Goal: Communication & Community: Answer question/provide support

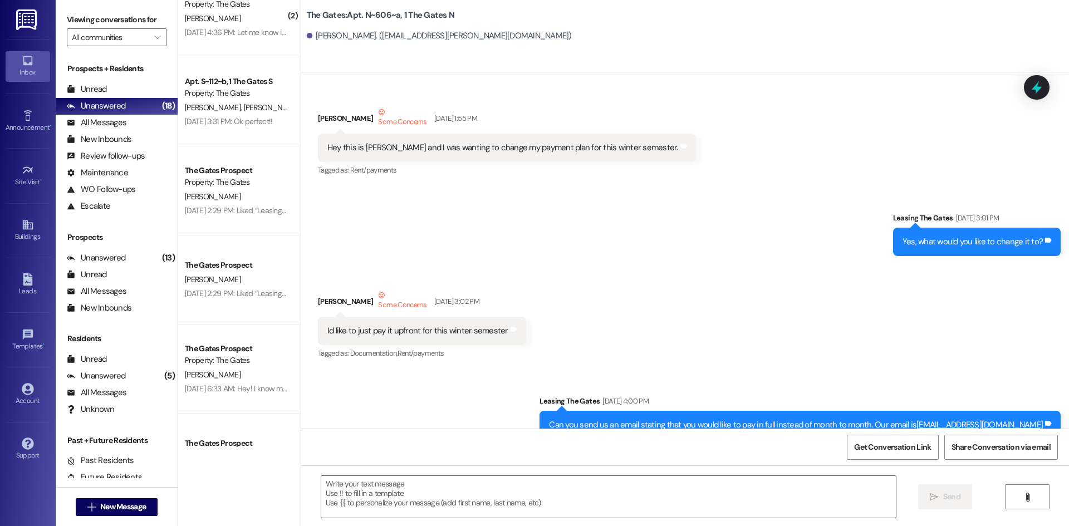
scroll to position [23415, 0]
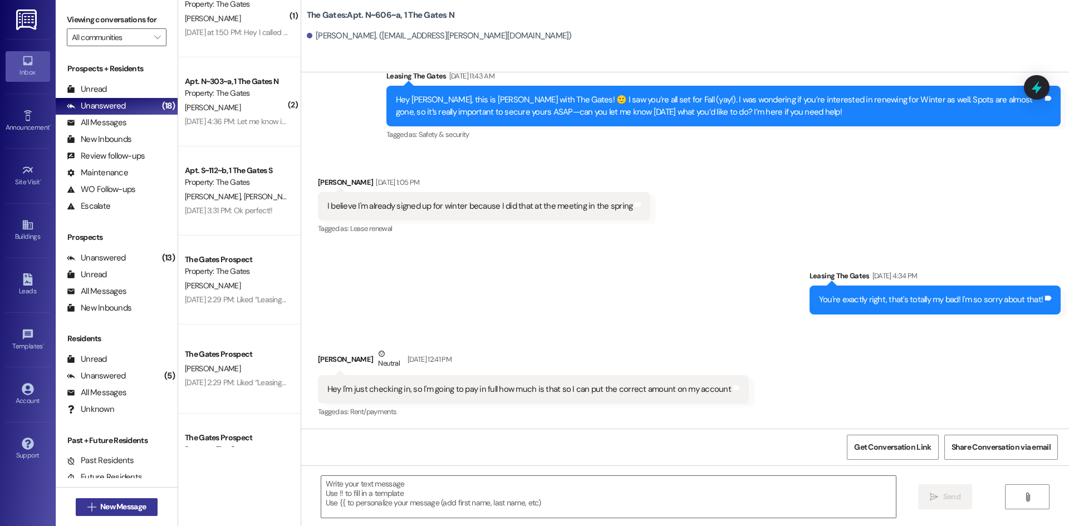
click at [127, 500] on button " New Message" at bounding box center [117, 507] width 82 height 18
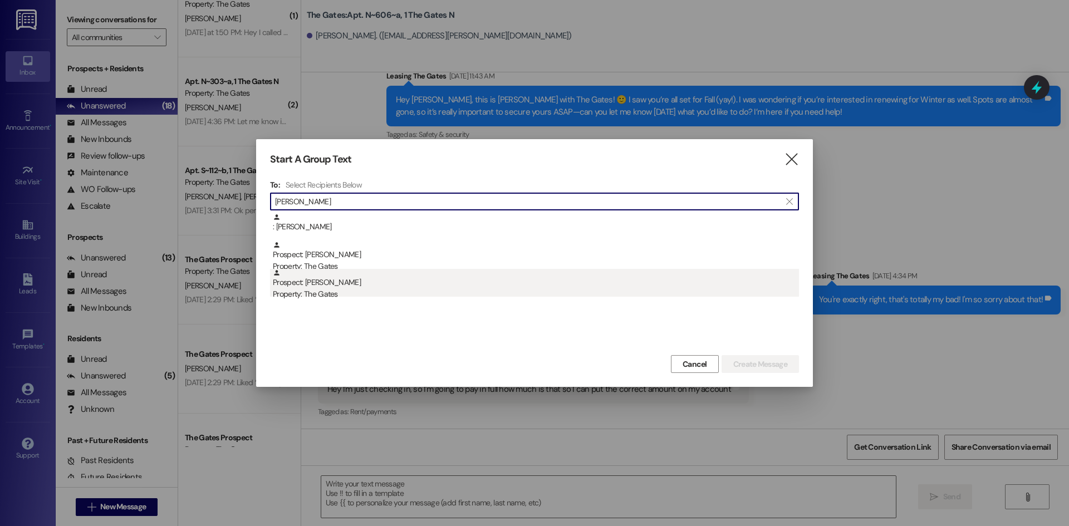
type input "[PERSON_NAME]"
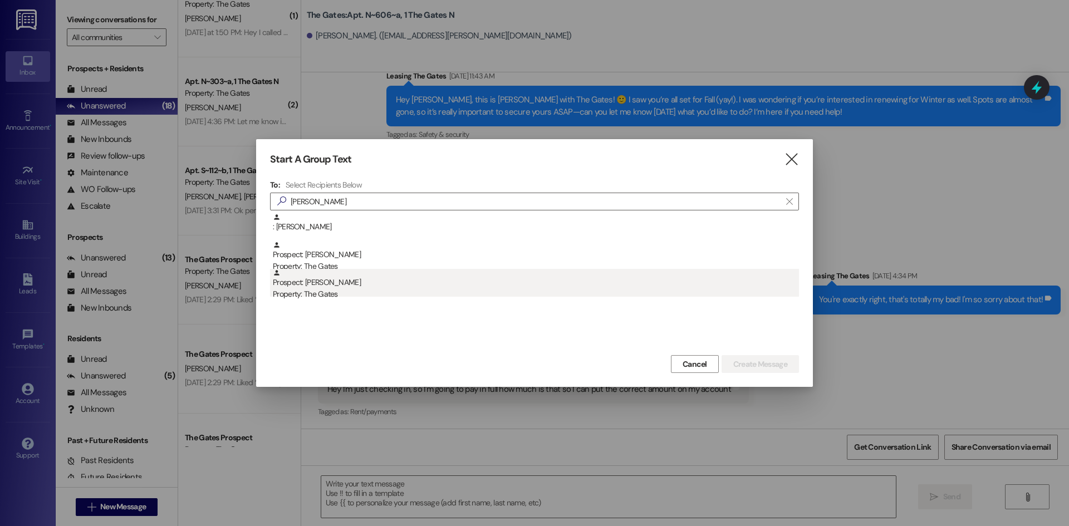
click at [356, 274] on div "Prospect: Cambree [PERSON_NAME] Property: The Gates" at bounding box center [536, 285] width 526 height 32
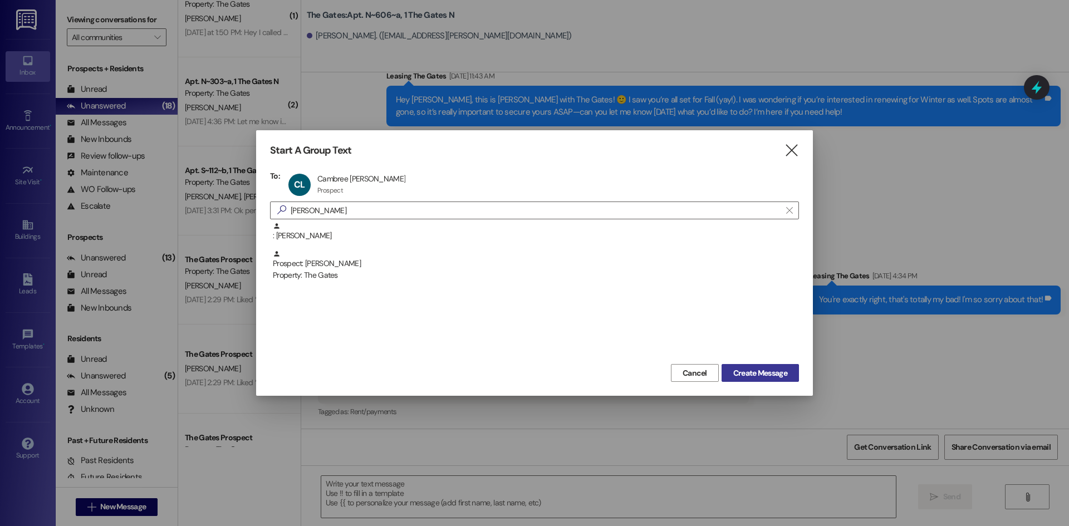
click at [765, 366] on button "Create Message" at bounding box center [759, 373] width 77 height 18
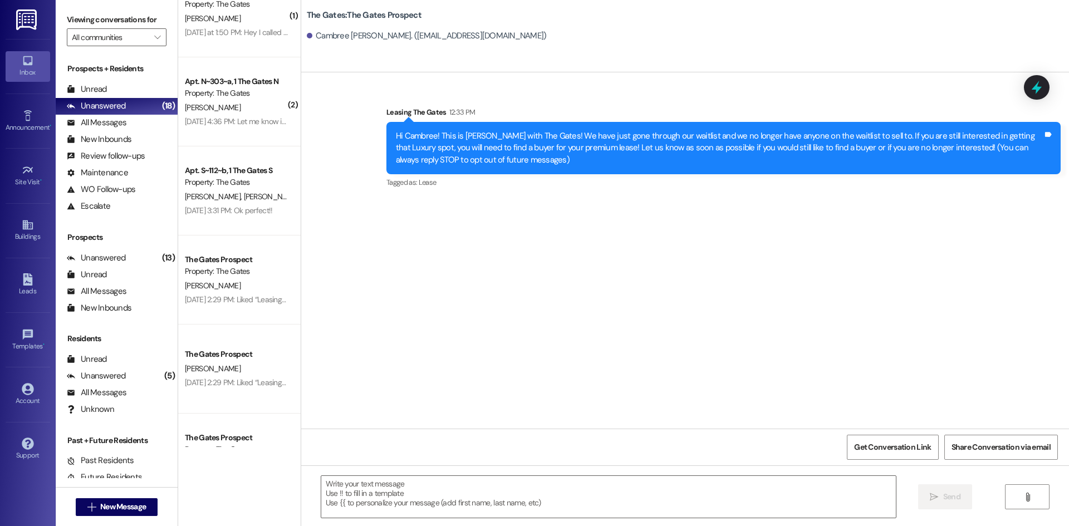
scroll to position [0, 0]
click at [141, 501] on span "New Message" at bounding box center [123, 507] width 46 height 12
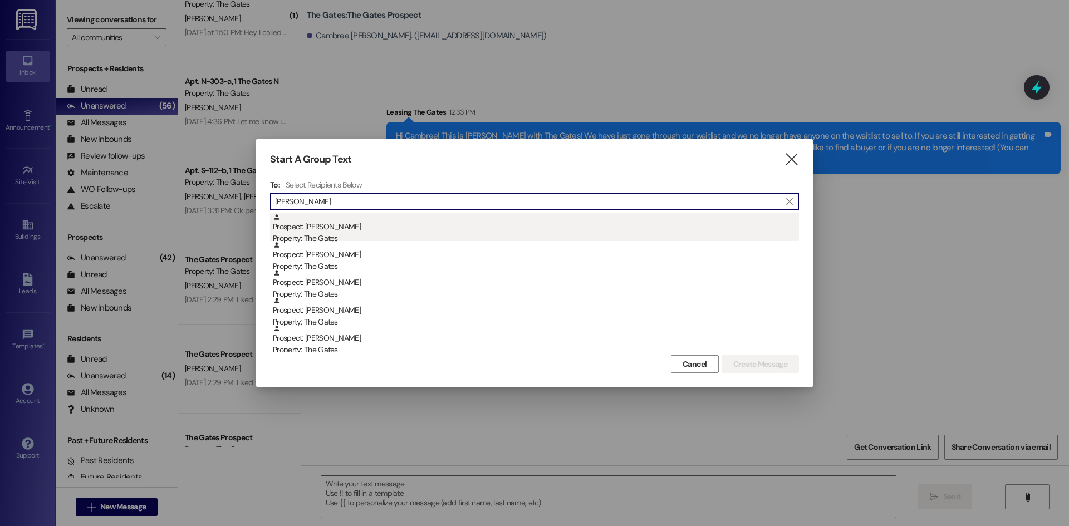
type input "[PERSON_NAME]"
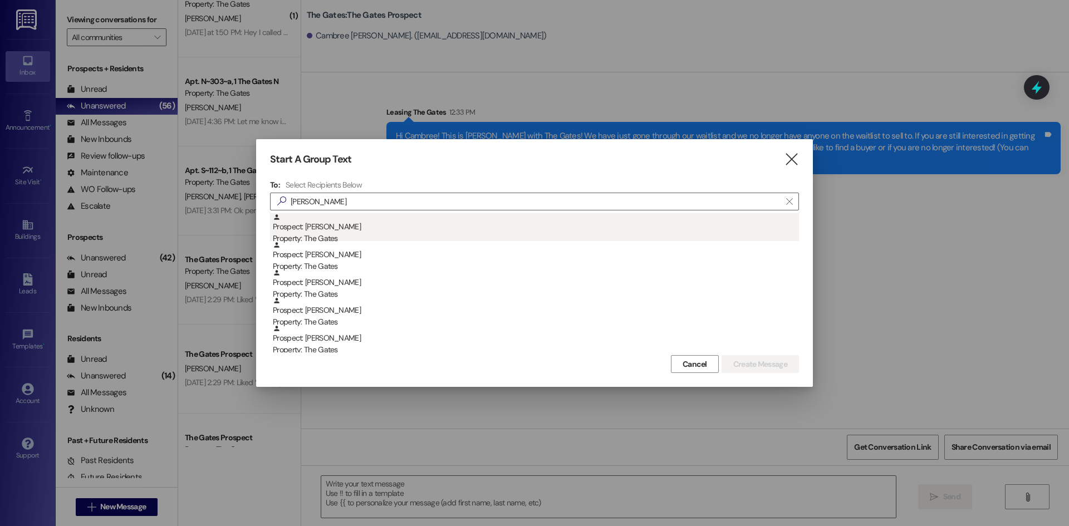
click at [355, 239] on div "Property: The Gates" at bounding box center [536, 239] width 526 height 12
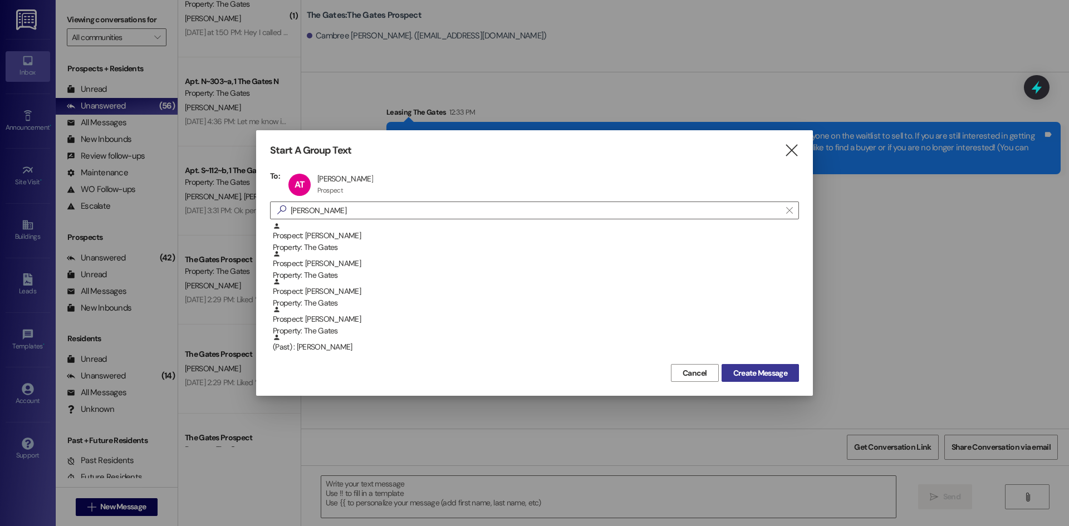
click at [742, 367] on span "Create Message" at bounding box center [760, 373] width 54 height 12
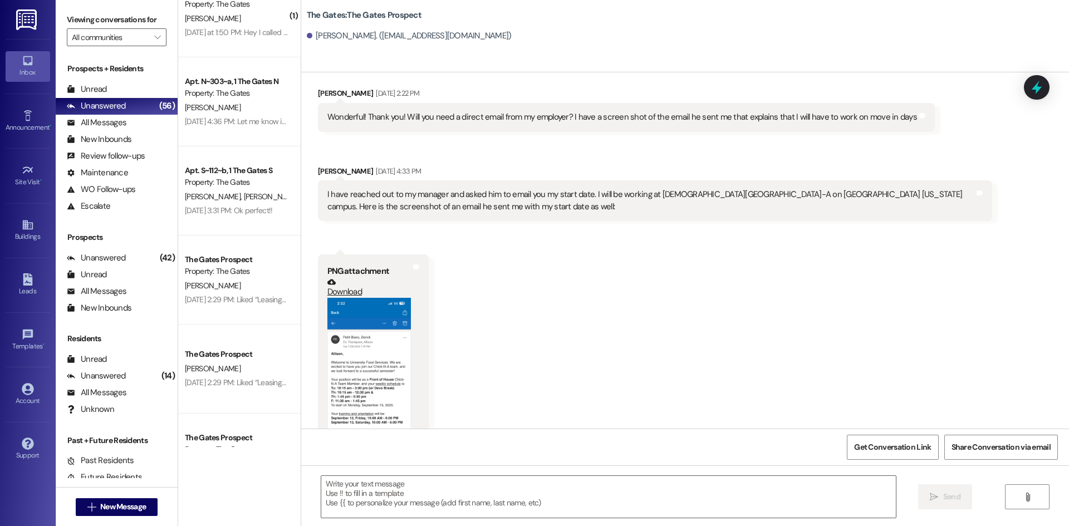
scroll to position [2307, 0]
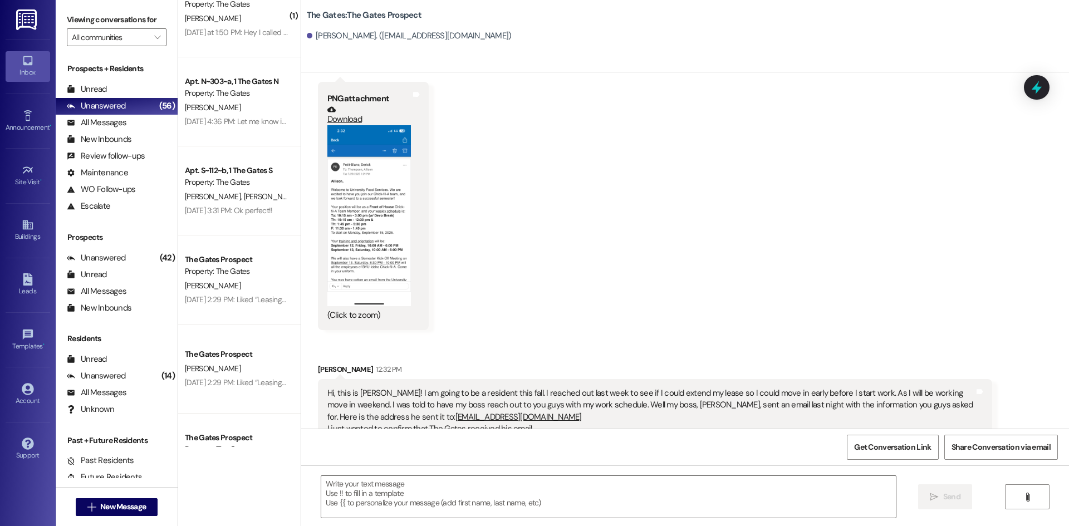
click at [383, 270] on button "Zoom image" at bounding box center [368, 215] width 83 height 181
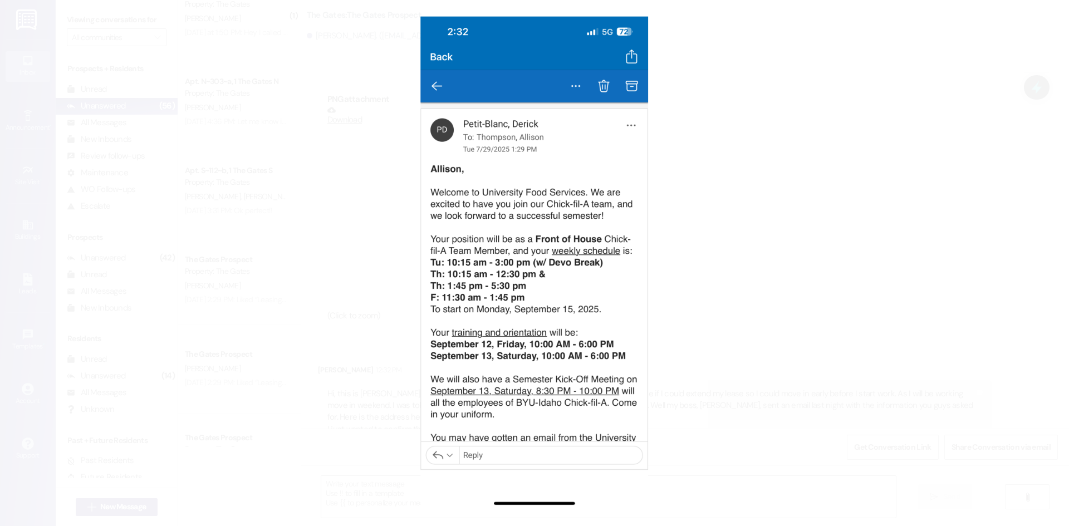
click at [788, 258] on button "Unzoom image" at bounding box center [534, 263] width 1069 height 526
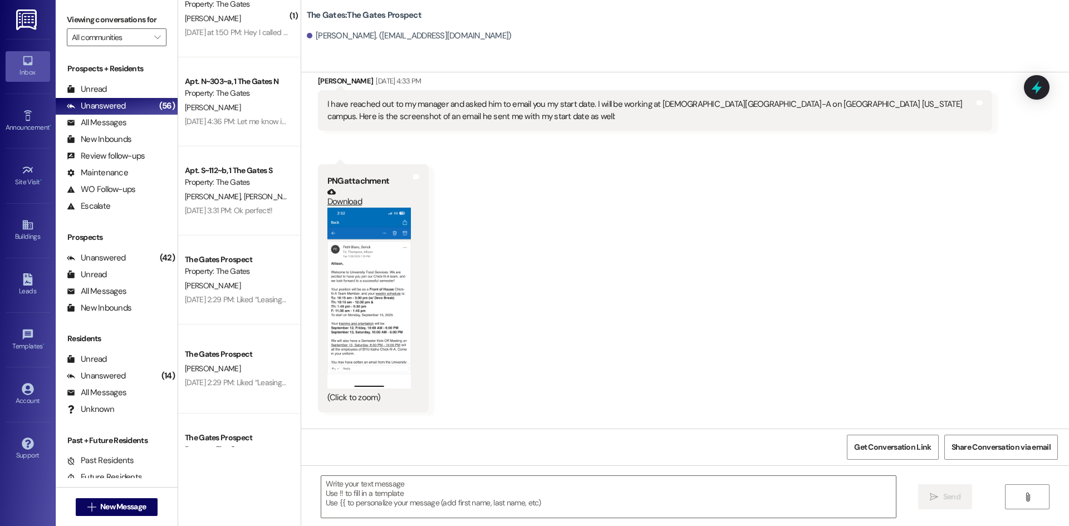
scroll to position [2307, 0]
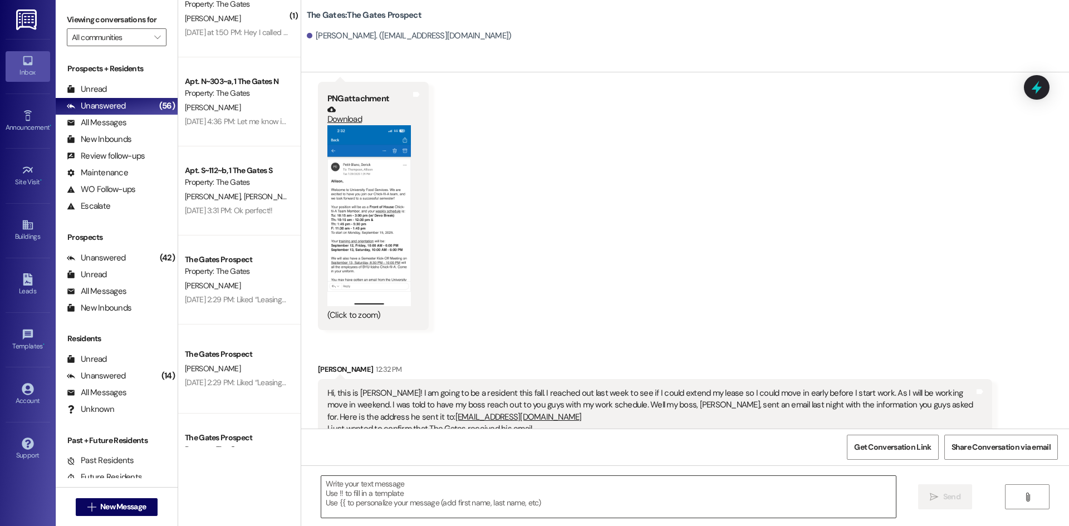
click at [466, 499] on textarea at bounding box center [608, 497] width 574 height 42
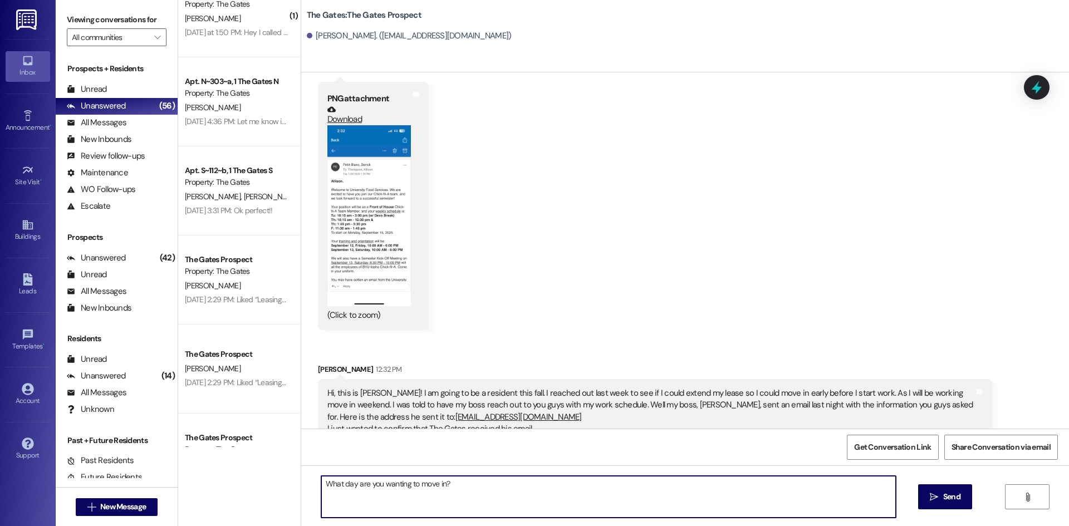
type textarea "What day are you wanting to move in?"
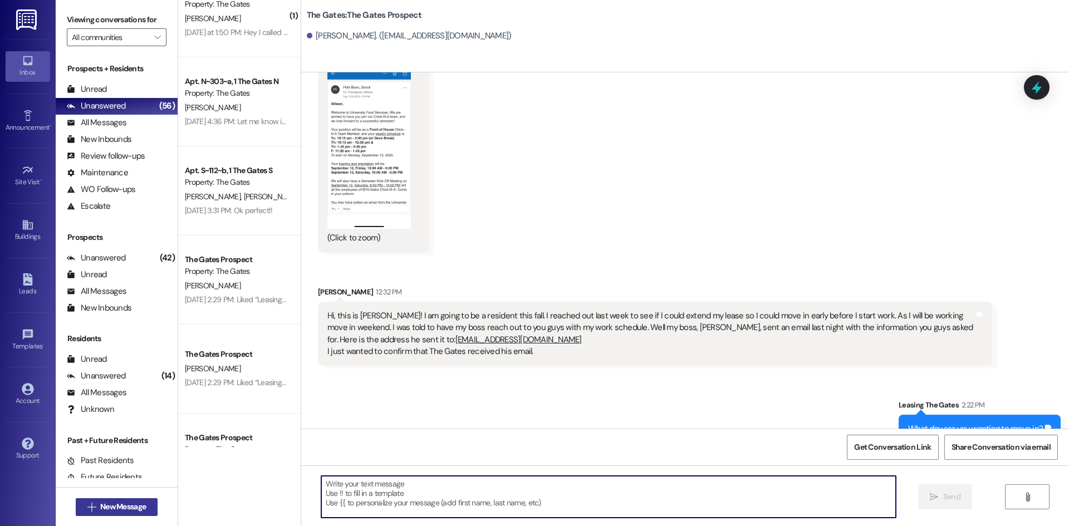
click at [105, 505] on span "New Message" at bounding box center [123, 507] width 46 height 12
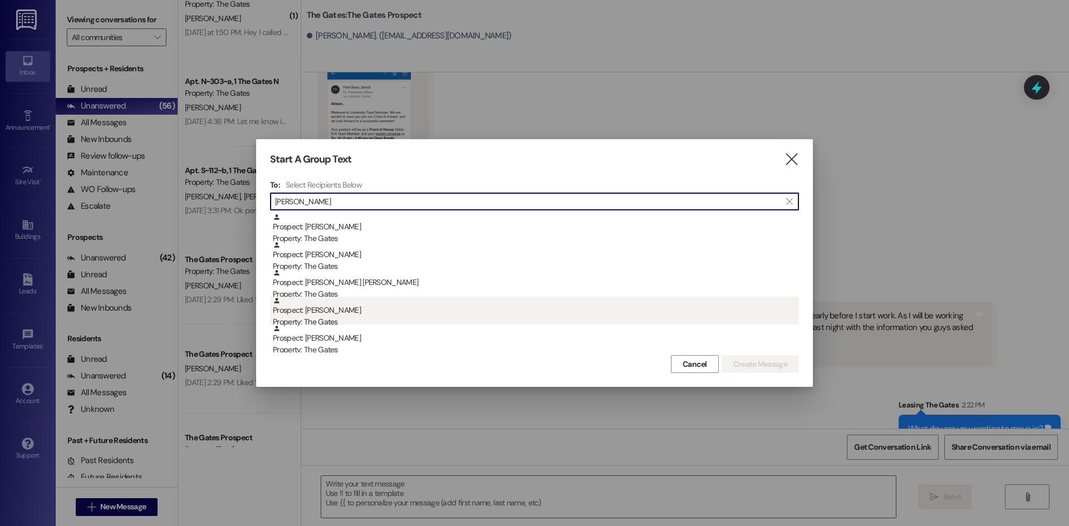
type input "[PERSON_NAME]"
click at [357, 321] on div "Property: The Gates" at bounding box center [536, 322] width 526 height 12
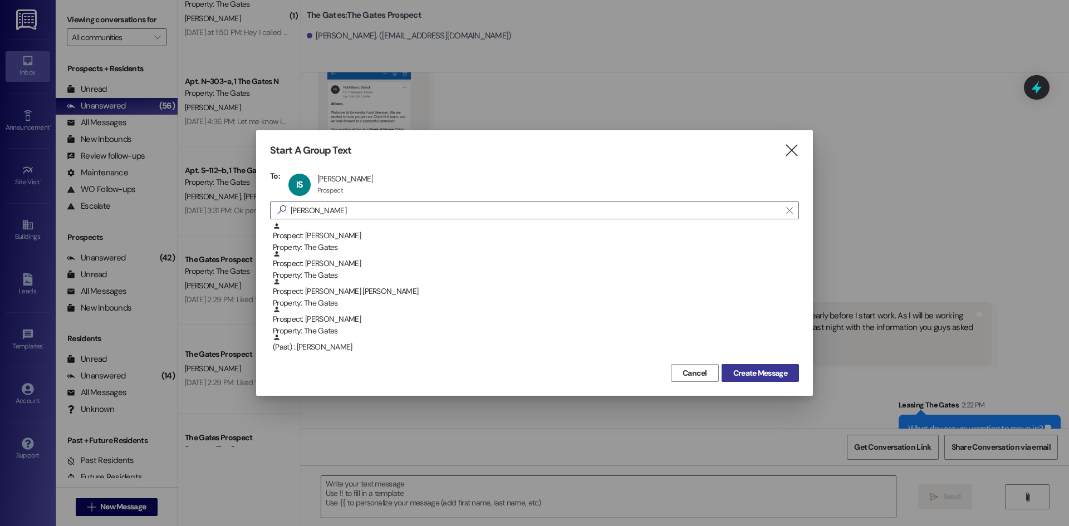
click at [745, 366] on button "Create Message" at bounding box center [759, 373] width 77 height 18
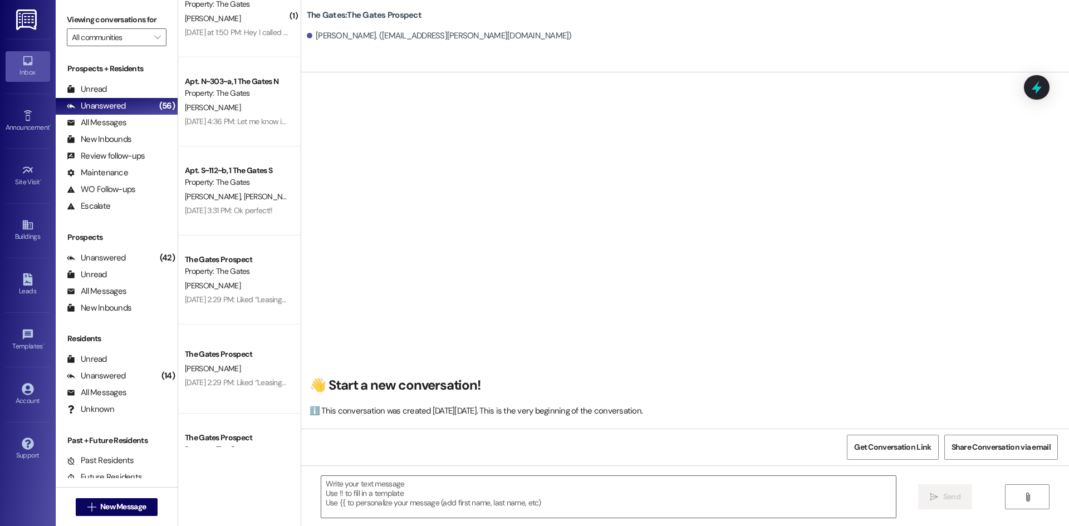
scroll to position [1, 0]
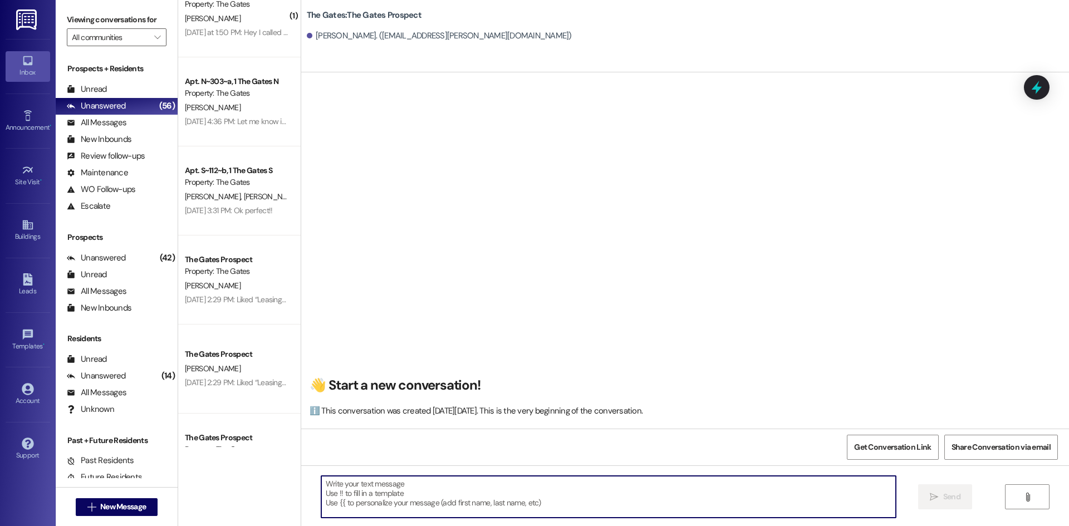
paste textarea "[URL][DOMAIN_NAME]"
drag, startPoint x: 485, startPoint y: 484, endPoint x: 310, endPoint y: 484, distance: 174.8
click at [315, 484] on div "[URL][DOMAIN_NAME]" at bounding box center [602, 496] width 575 height 43
paste textarea "apply"
type textarea "[URL][DOMAIN_NAME]"
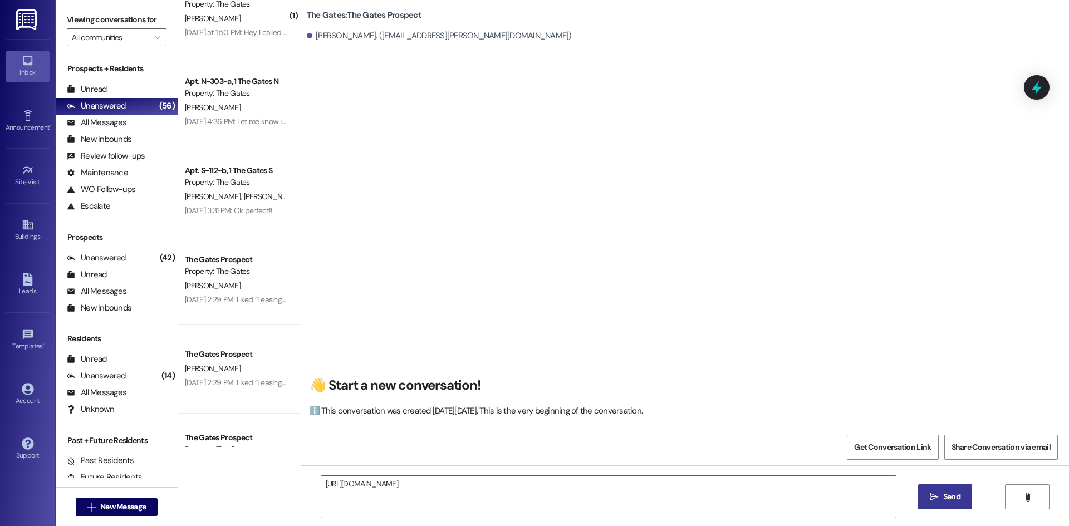
click at [952, 494] on span "Send" at bounding box center [951, 497] width 17 height 12
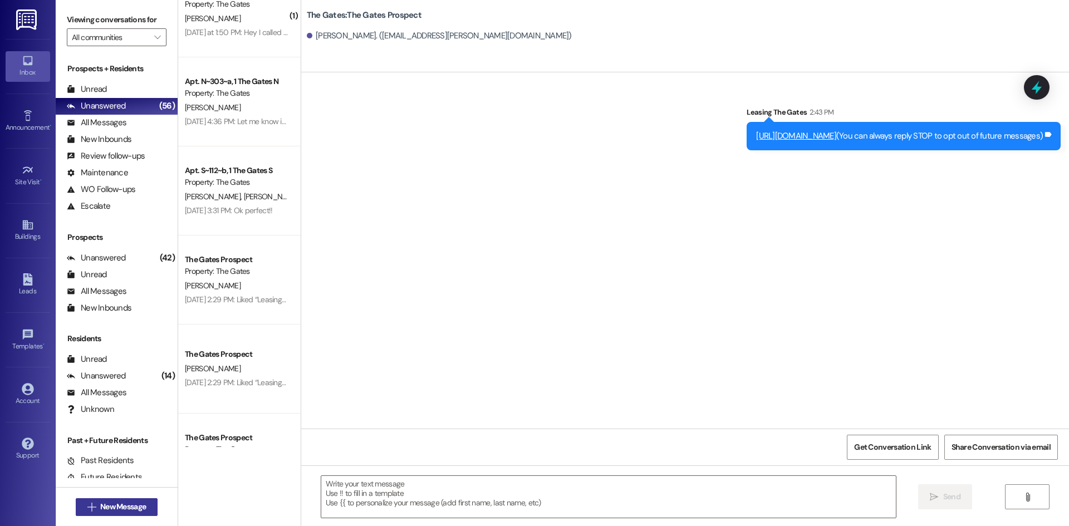
click at [127, 506] on span "New Message" at bounding box center [123, 507] width 46 height 12
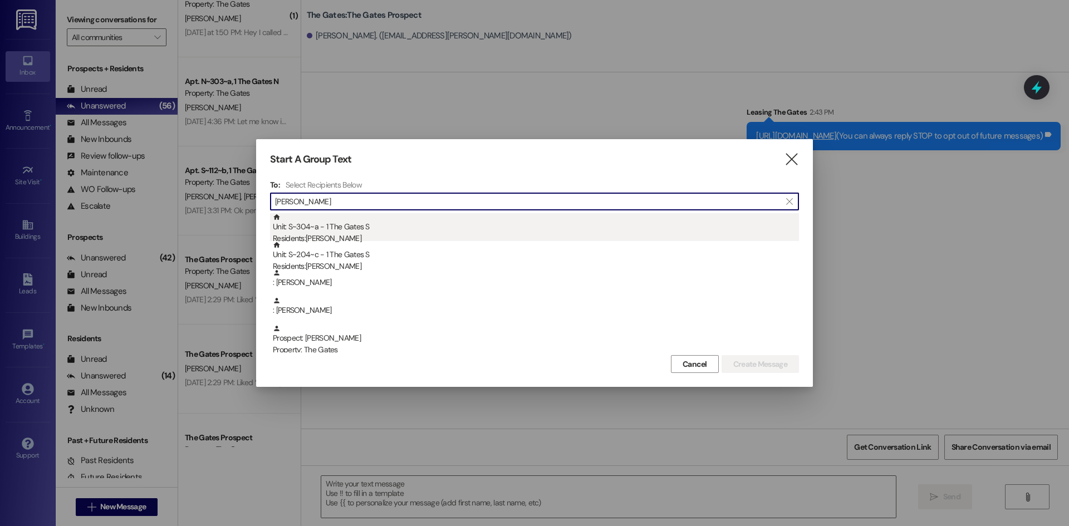
type input "[PERSON_NAME]"
click at [386, 214] on div "Unit: S~304~a - 1 The Gates S Residents: [PERSON_NAME]" at bounding box center [536, 229] width 526 height 32
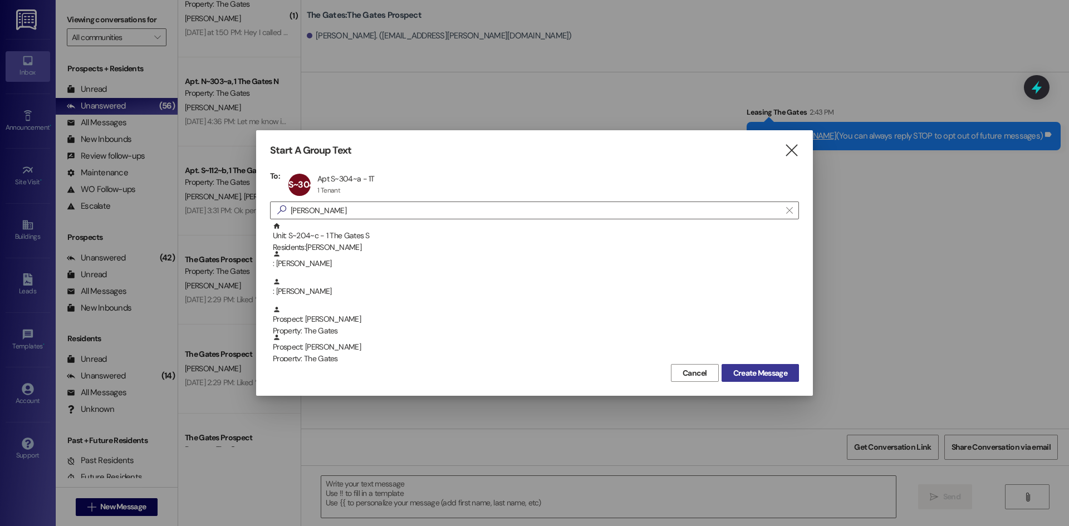
click at [774, 378] on span "Create Message" at bounding box center [760, 373] width 54 height 12
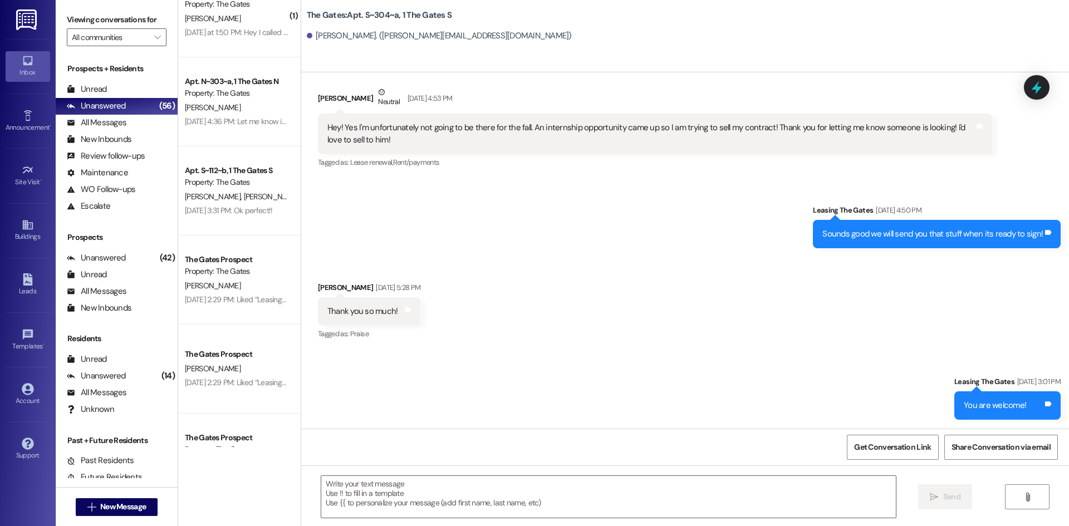
scroll to position [24699, 0]
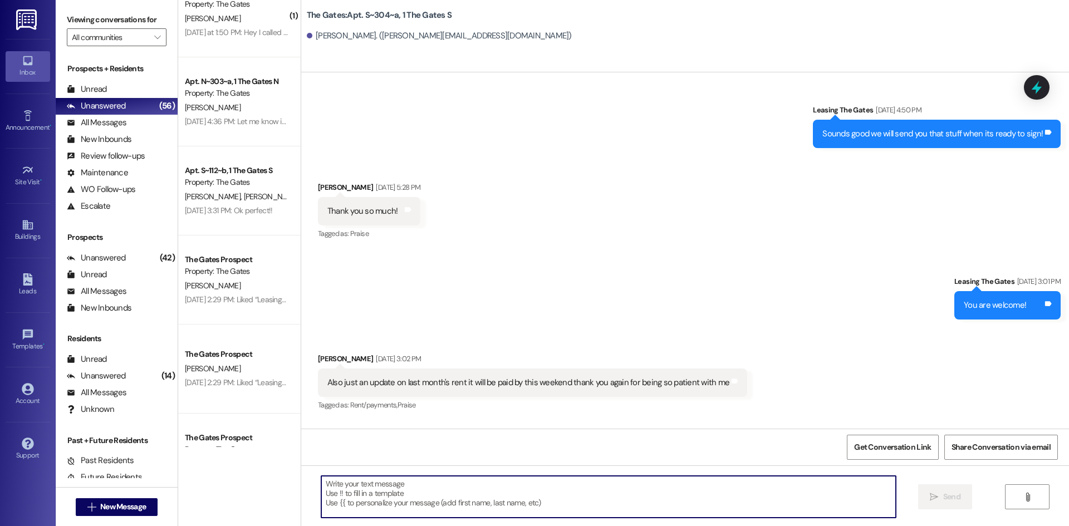
click at [363, 501] on textarea at bounding box center [608, 497] width 574 height 42
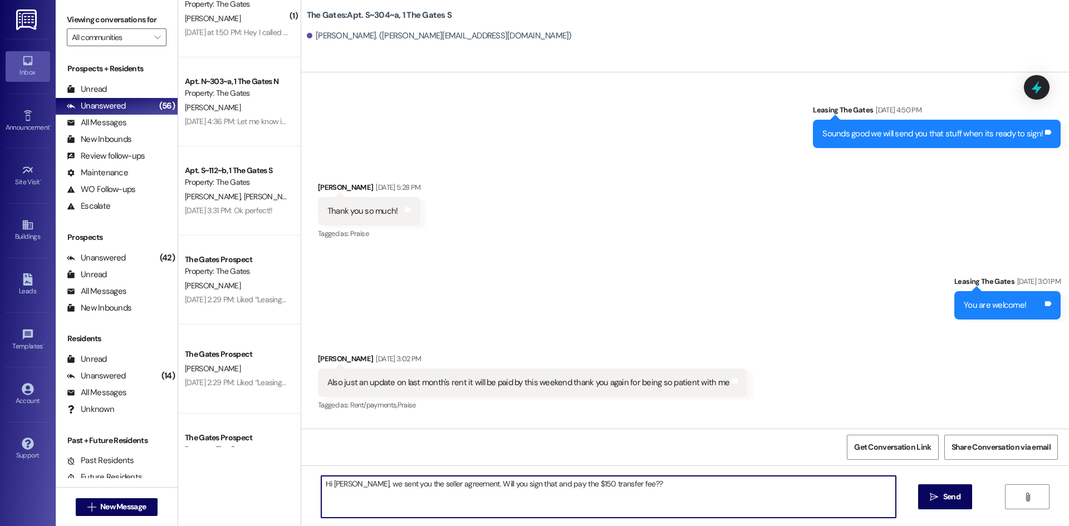
type textarea "Hi [PERSON_NAME], we sent you the seller agreement. Will you sign that and pay …"
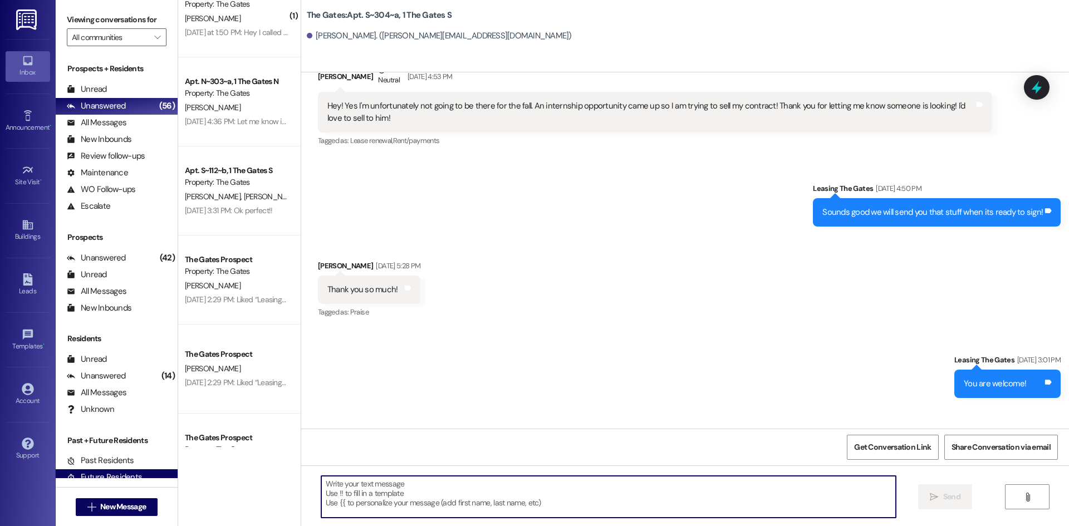
scroll to position [24777, 0]
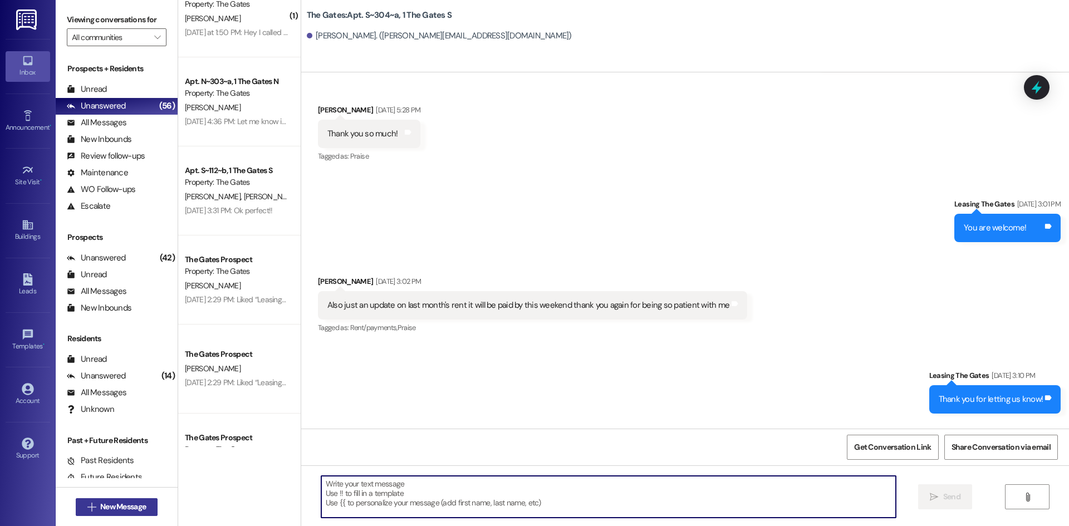
click at [132, 503] on span "New Message" at bounding box center [123, 507] width 46 height 12
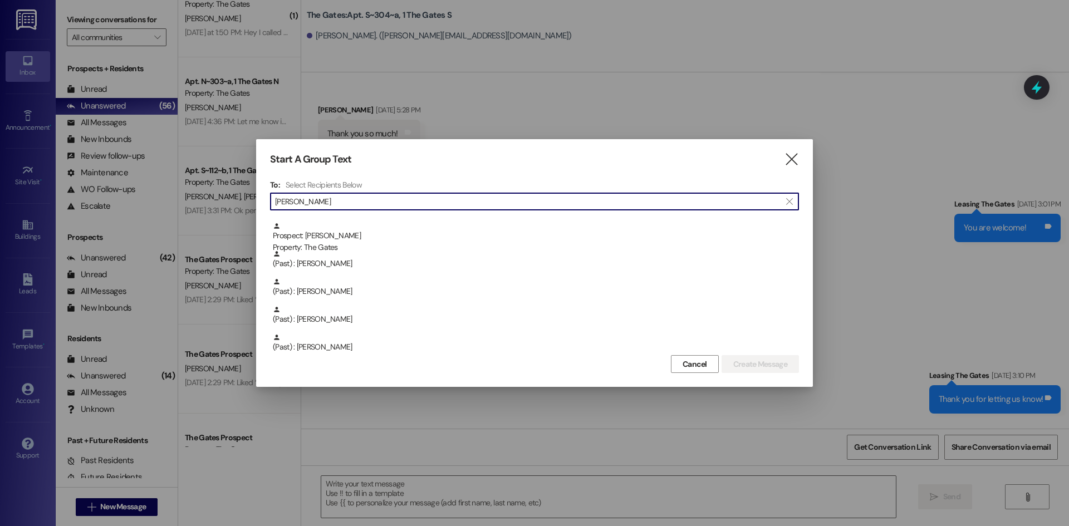
scroll to position [167, 0]
type input "[PERSON_NAME]"
click at [791, 160] on icon "" at bounding box center [791, 160] width 15 height 12
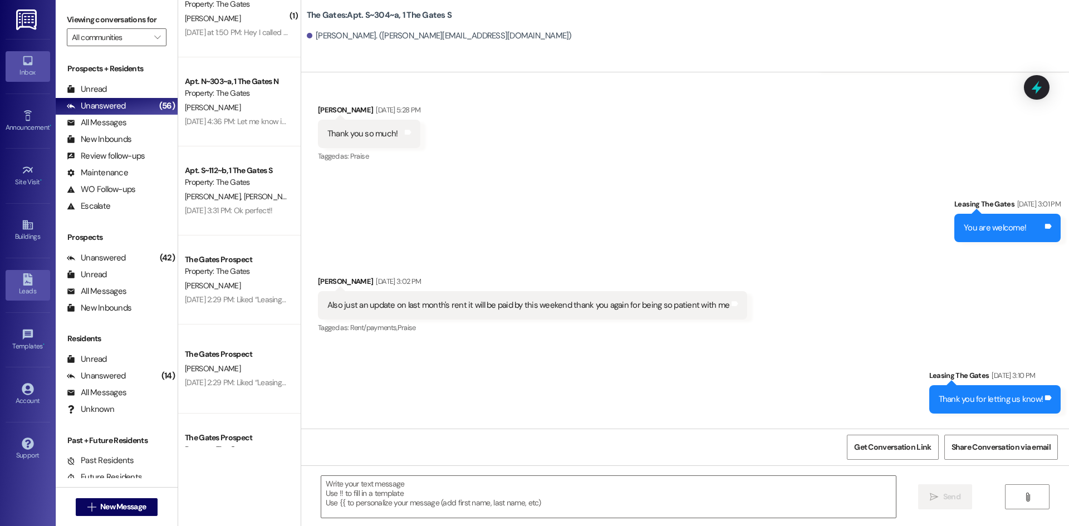
click at [38, 284] on link "Leads" at bounding box center [28, 285] width 45 height 30
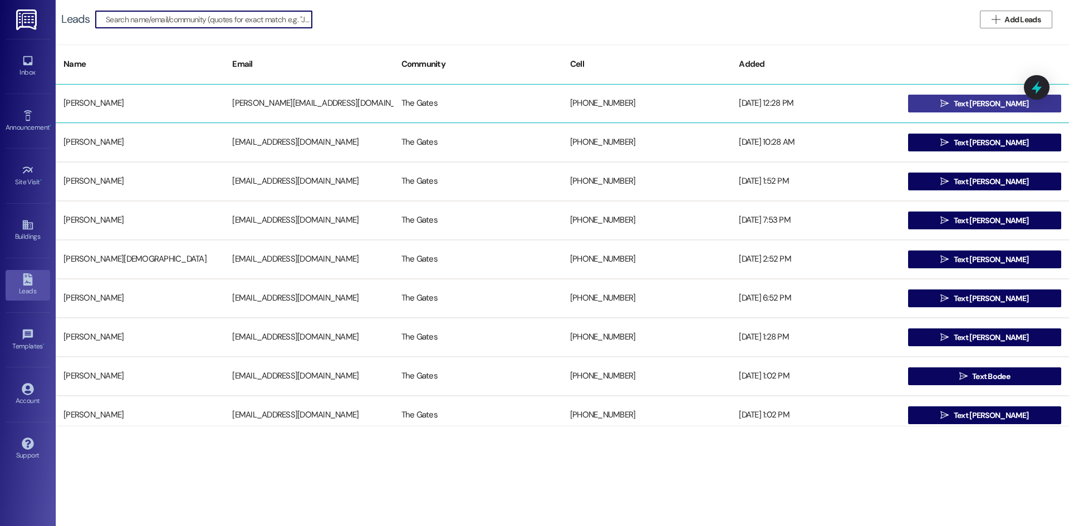
click at [950, 95] on button " Text [PERSON_NAME]" at bounding box center [984, 104] width 153 height 18
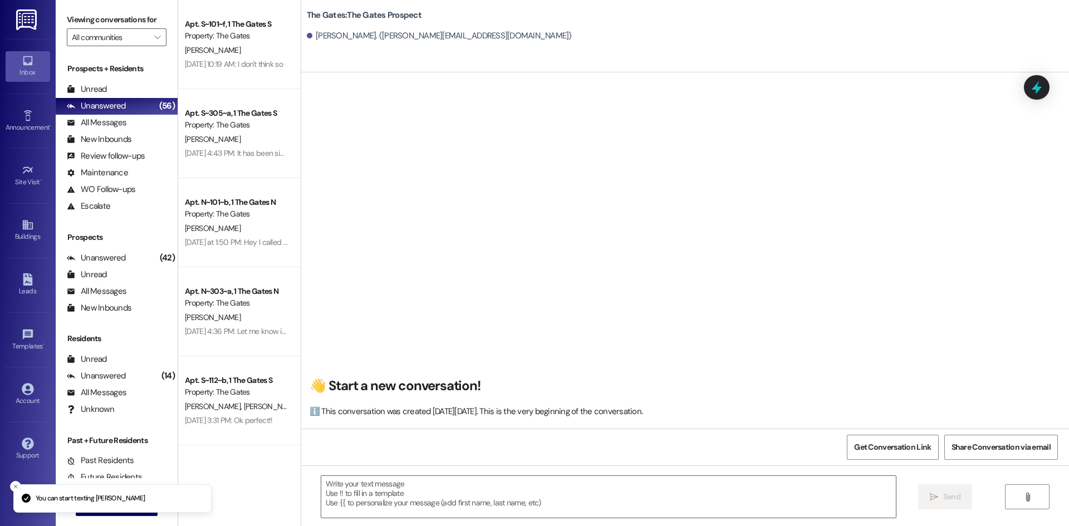
scroll to position [1, 0]
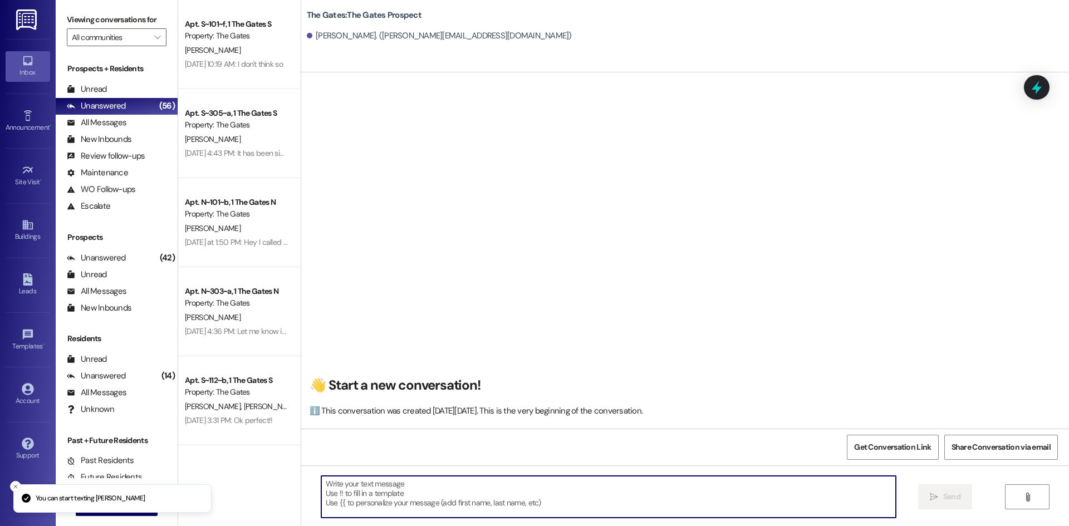
click at [368, 496] on textarea at bounding box center [608, 497] width 574 height 42
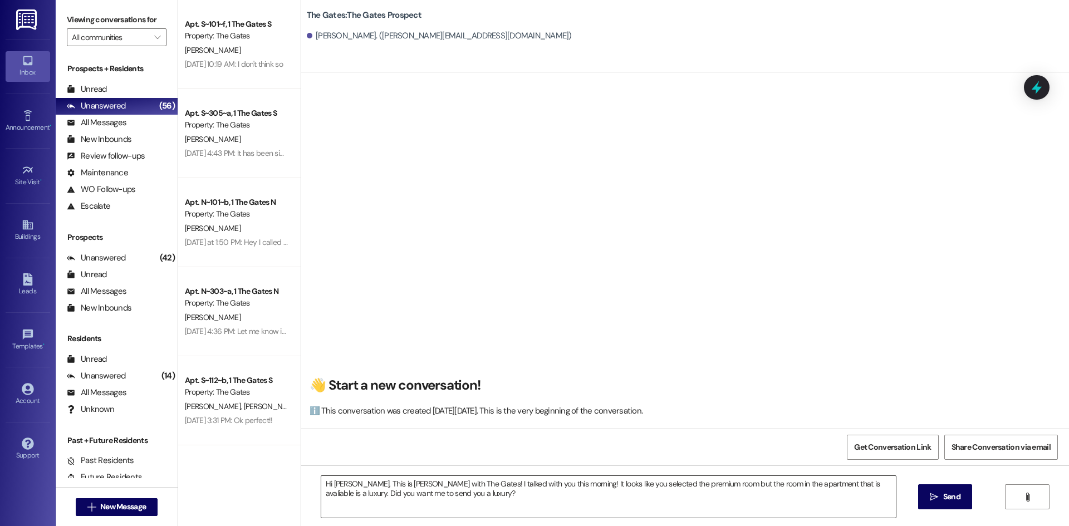
drag, startPoint x: 801, startPoint y: 475, endPoint x: 807, endPoint y: 487, distance: 13.5
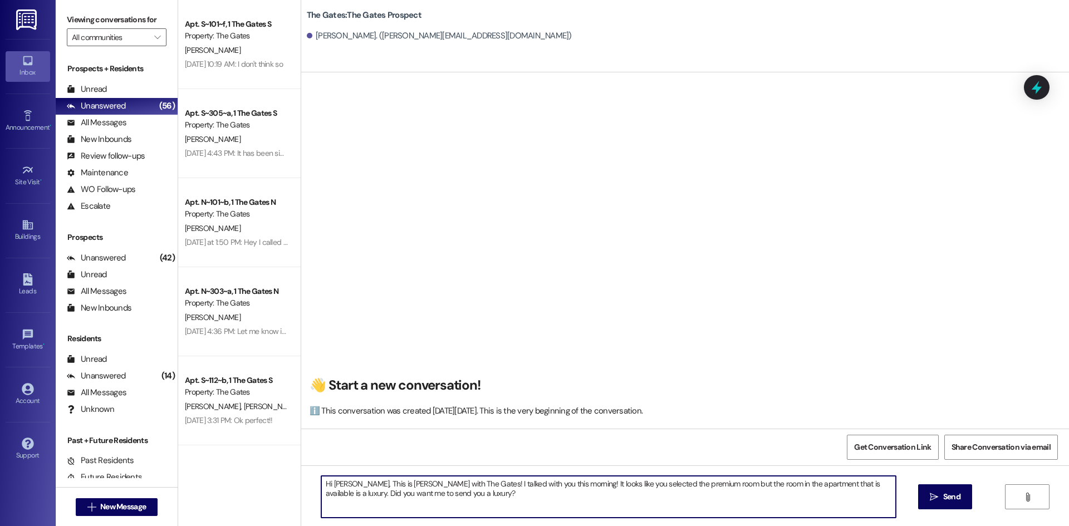
drag, startPoint x: 466, startPoint y: 501, endPoint x: 271, endPoint y: 481, distance: 196.4
click at [271, 481] on div "Apt. S~101~f, 1 The Gates S Property: The Gates [PERSON_NAME] [DATE] 10:19 AM: …" at bounding box center [623, 263] width 891 height 526
type textarea "Hi [PERSON_NAME], This is [PERSON_NAME] with The Gates! I talked with you this …"
click at [921, 493] on button " Send" at bounding box center [945, 496] width 54 height 25
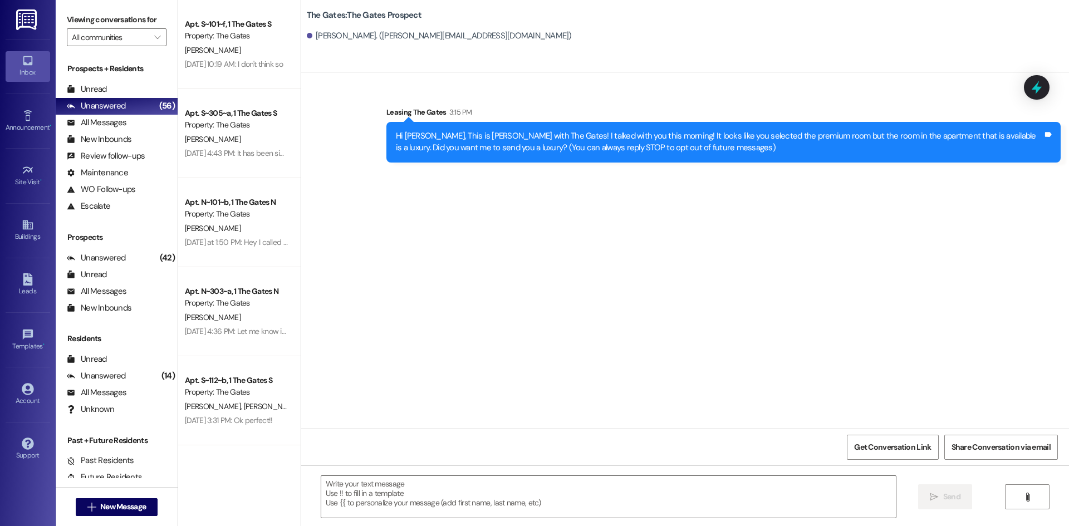
scroll to position [0, 0]
click at [100, 508] on span "New Message" at bounding box center [123, 507] width 46 height 12
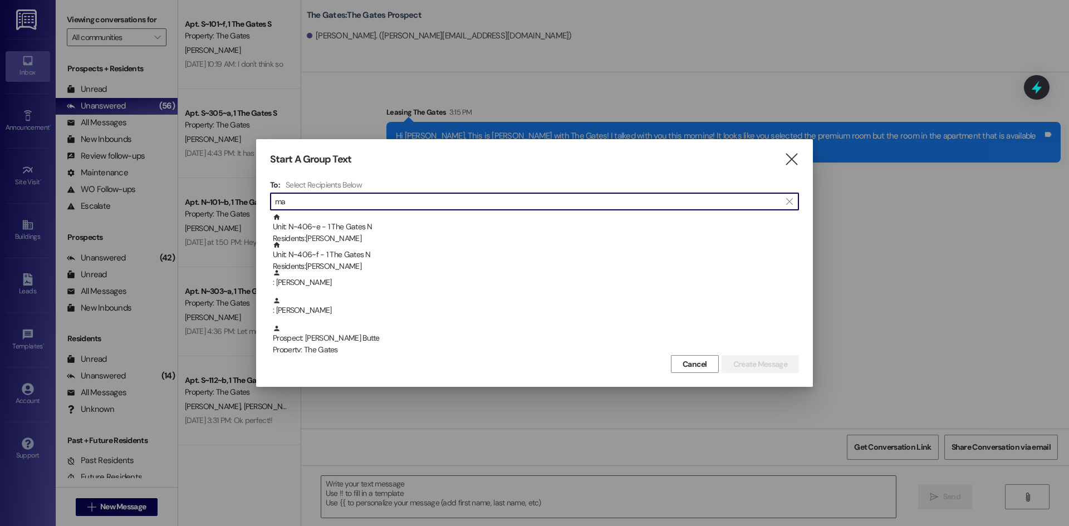
type input "m"
type input "b"
click at [361, 198] on input at bounding box center [536, 202] width 523 height 16
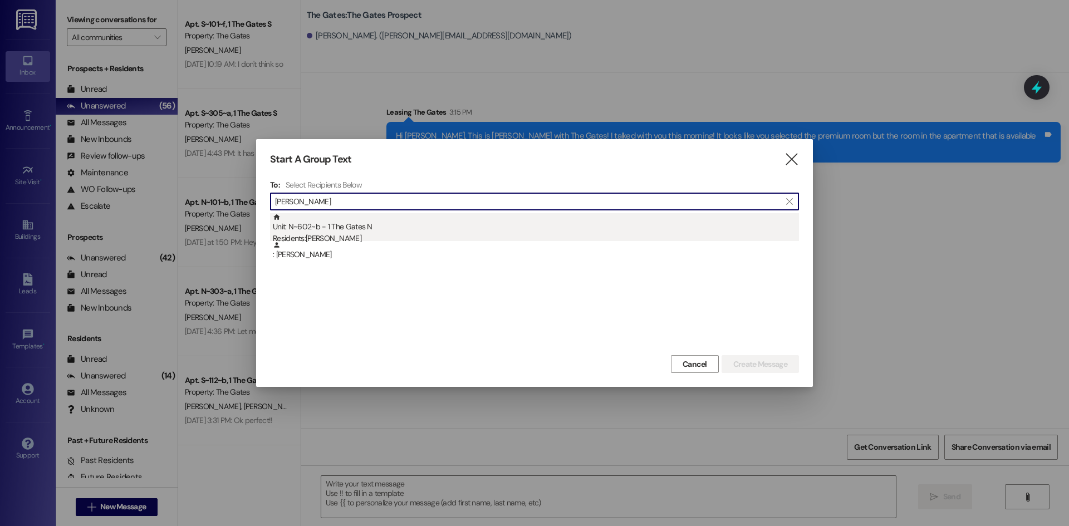
click at [367, 227] on div "Unit: N~602~b - 1 The Gates N Residents: [PERSON_NAME]" at bounding box center [536, 229] width 526 height 32
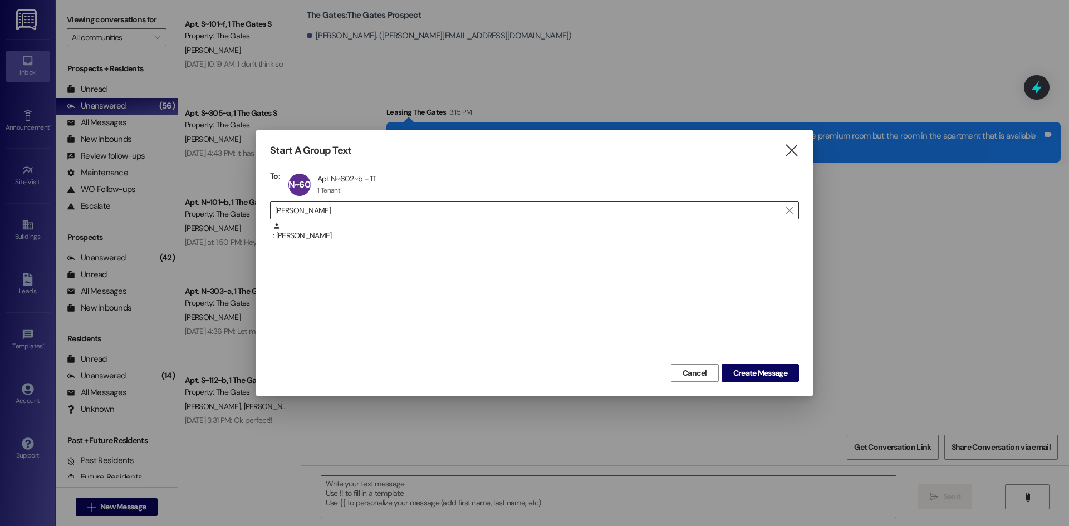
click at [345, 213] on input "[PERSON_NAME]" at bounding box center [527, 211] width 505 height 16
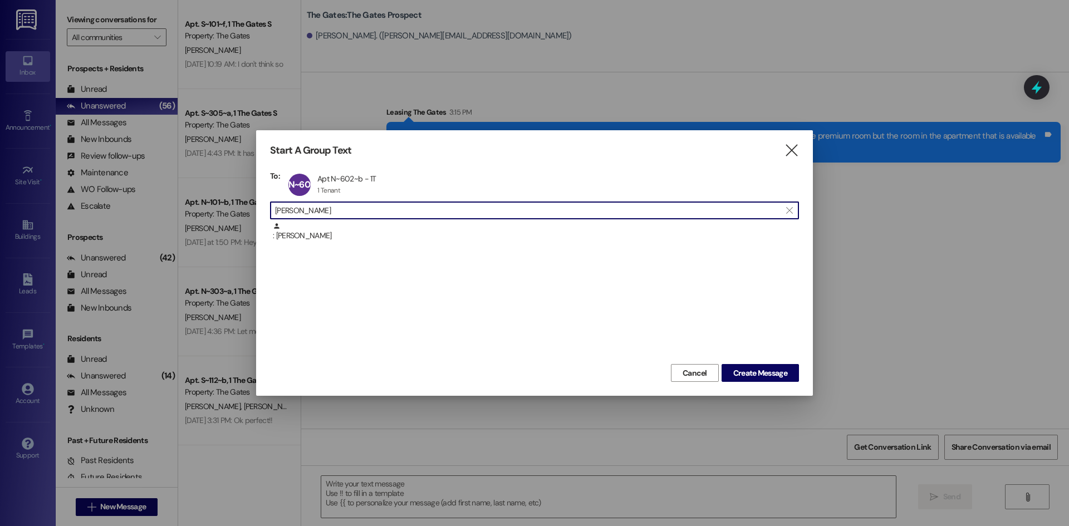
click at [345, 213] on input "[PERSON_NAME]" at bounding box center [527, 211] width 505 height 16
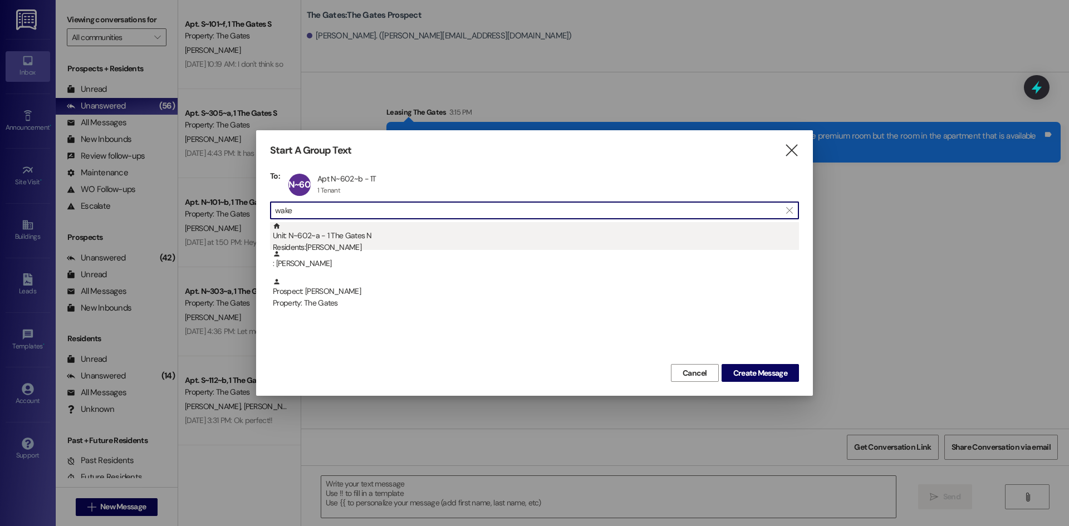
click at [349, 234] on div "Unit: N~602~a - 1 The Gates N Residents: [PERSON_NAME]" at bounding box center [536, 238] width 526 height 32
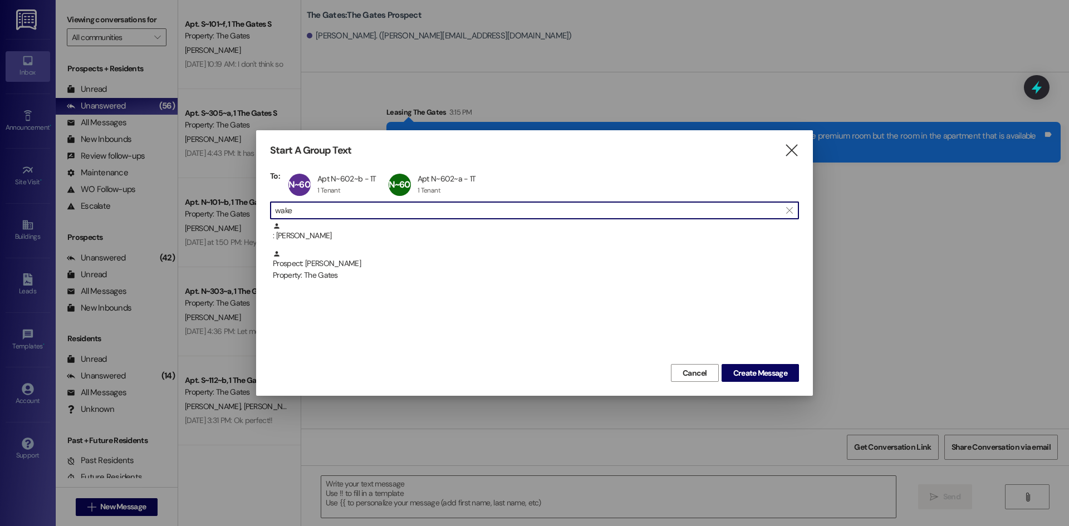
click at [315, 208] on input "wake" at bounding box center [527, 211] width 505 height 16
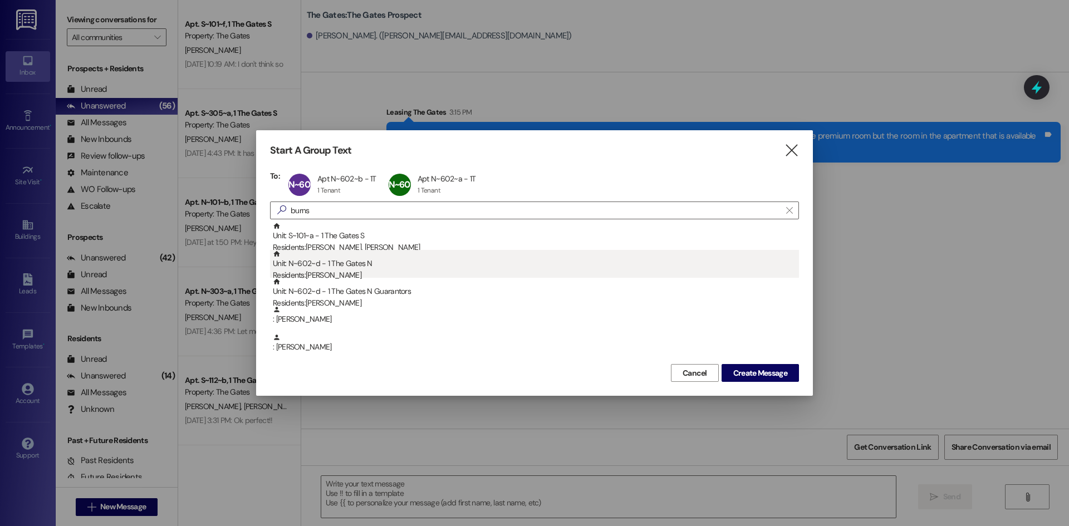
click at [336, 270] on div "Residents: [PERSON_NAME]" at bounding box center [536, 275] width 526 height 12
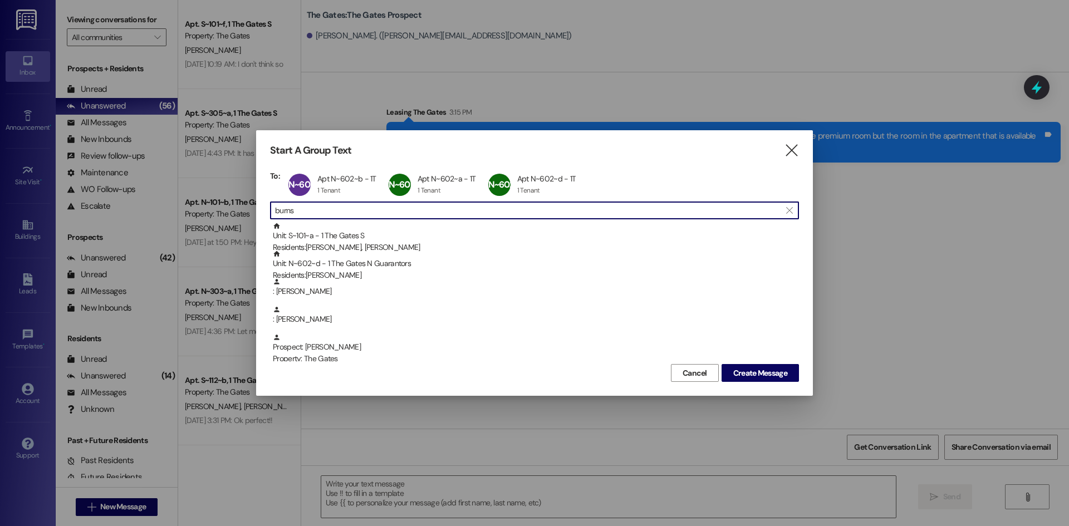
click at [317, 210] on input "burns" at bounding box center [527, 211] width 505 height 16
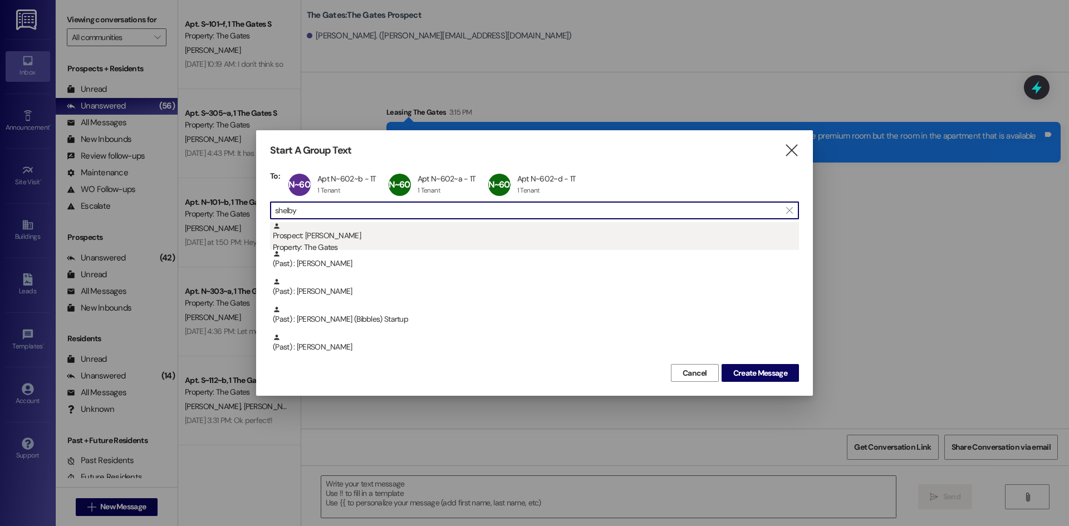
type input "shelby"
click at [358, 247] on div "Property: The Gates" at bounding box center [536, 248] width 526 height 12
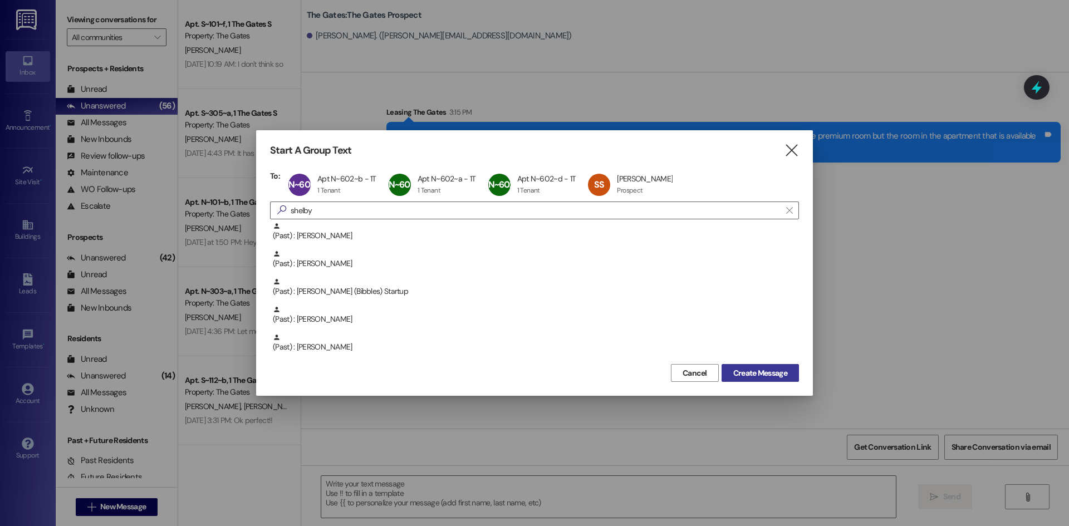
click at [746, 375] on span "Create Message" at bounding box center [760, 373] width 54 height 12
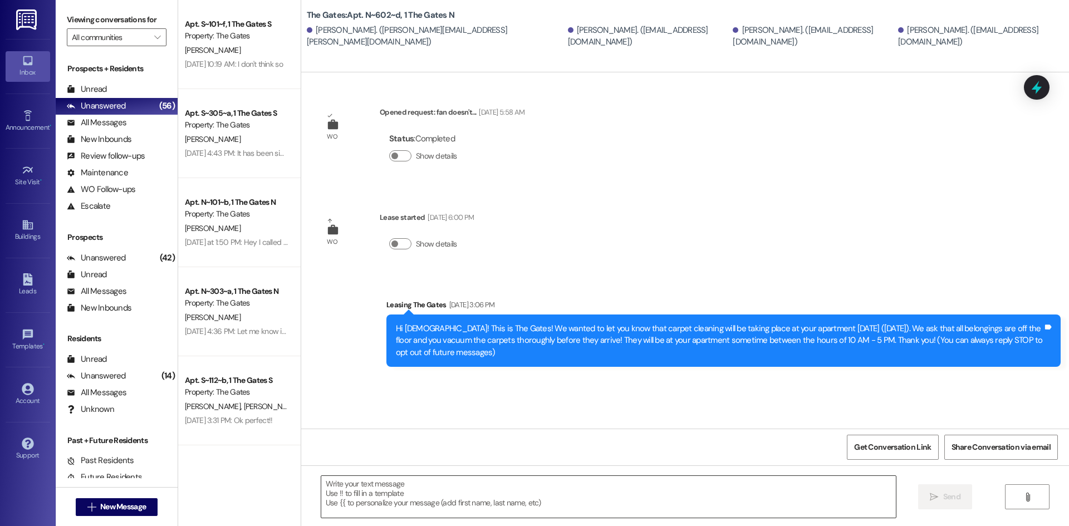
drag, startPoint x: 400, startPoint y: 491, endPoint x: 402, endPoint y: 485, distance: 6.5
click at [399, 490] on textarea at bounding box center [608, 497] width 574 height 42
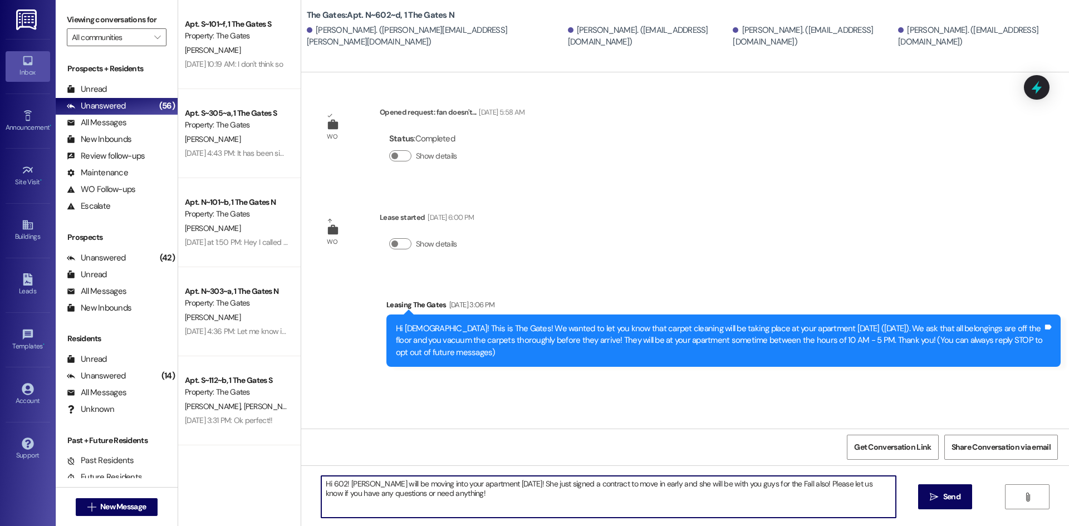
type textarea "Hi 602! [PERSON_NAME] will be moving into your apartment [DATE]! She just signe…"
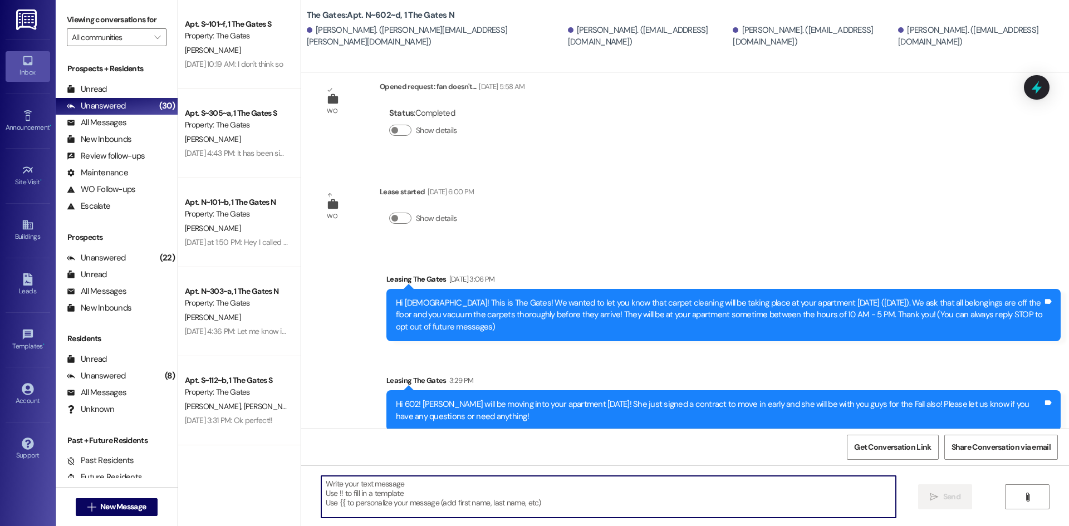
scroll to position [37, 0]
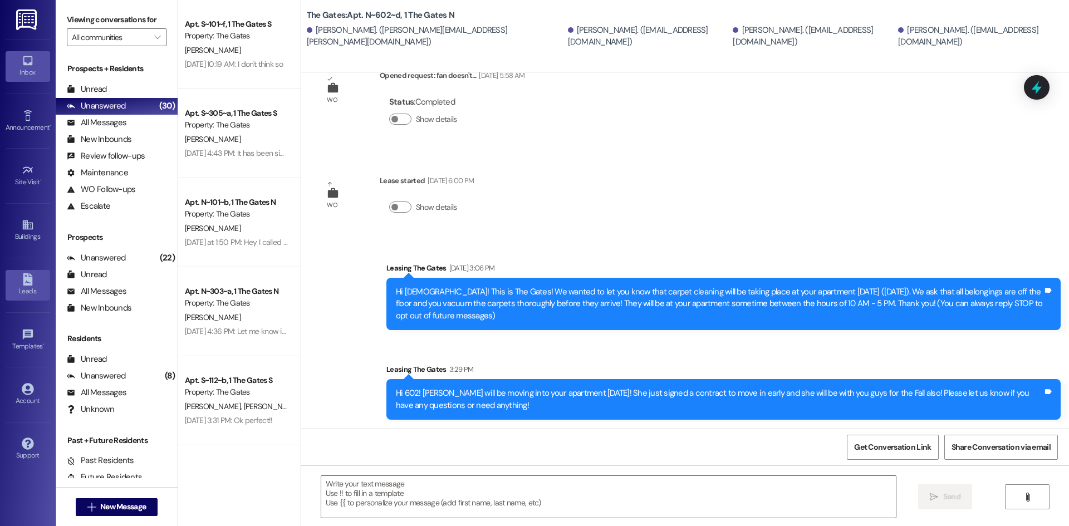
click at [25, 297] on div "Leads" at bounding box center [28, 291] width 56 height 11
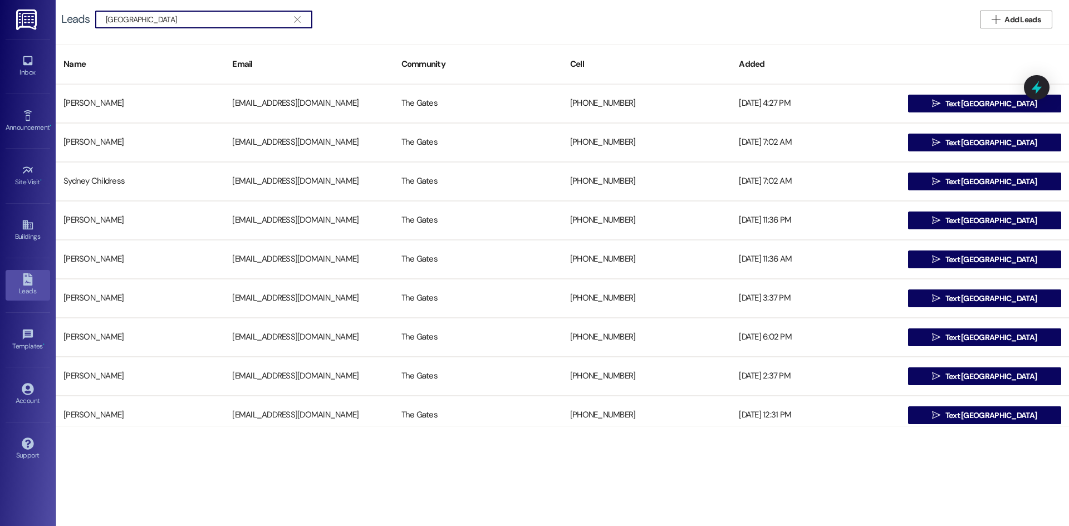
type input "[GEOGRAPHIC_DATA]"
click at [99, 13] on div " [GEOGRAPHIC_DATA] " at bounding box center [203, 20] width 217 height 18
click at [299, 18] on icon "" at bounding box center [297, 19] width 6 height 9
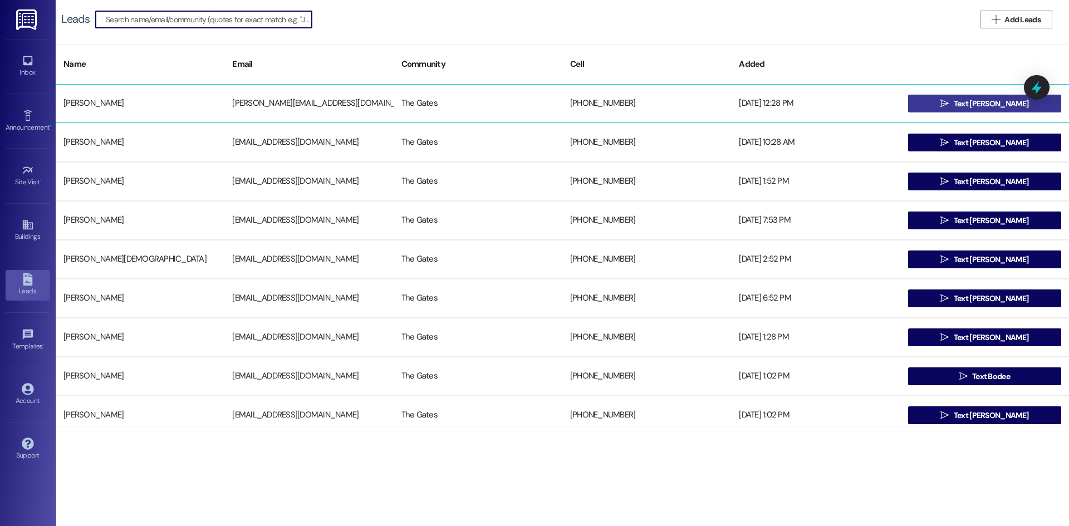
click at [986, 99] on span "Text [PERSON_NAME]" at bounding box center [990, 104] width 75 height 12
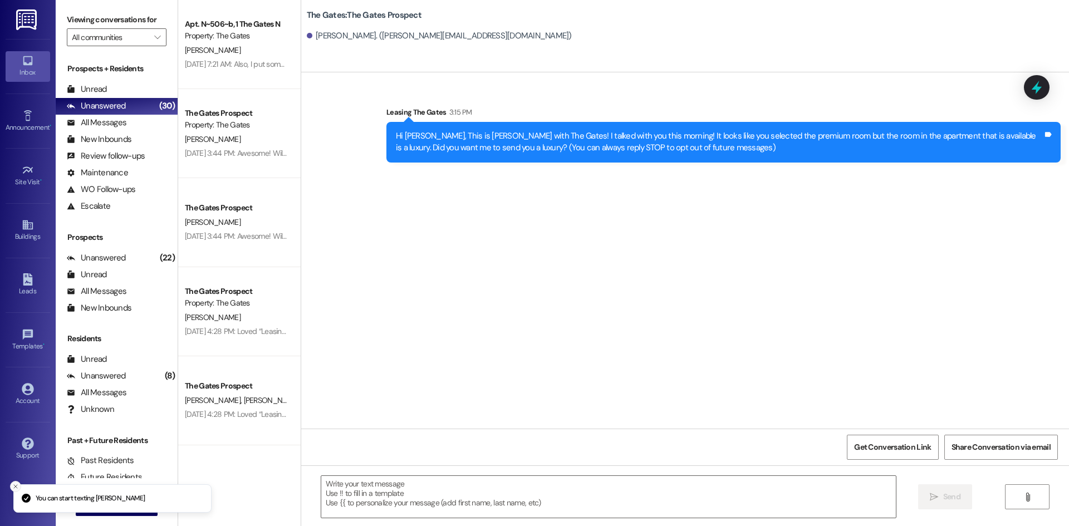
click at [14, 483] on icon "Close toast" at bounding box center [15, 486] width 7 height 7
click at [102, 510] on span "New Message" at bounding box center [123, 507] width 46 height 12
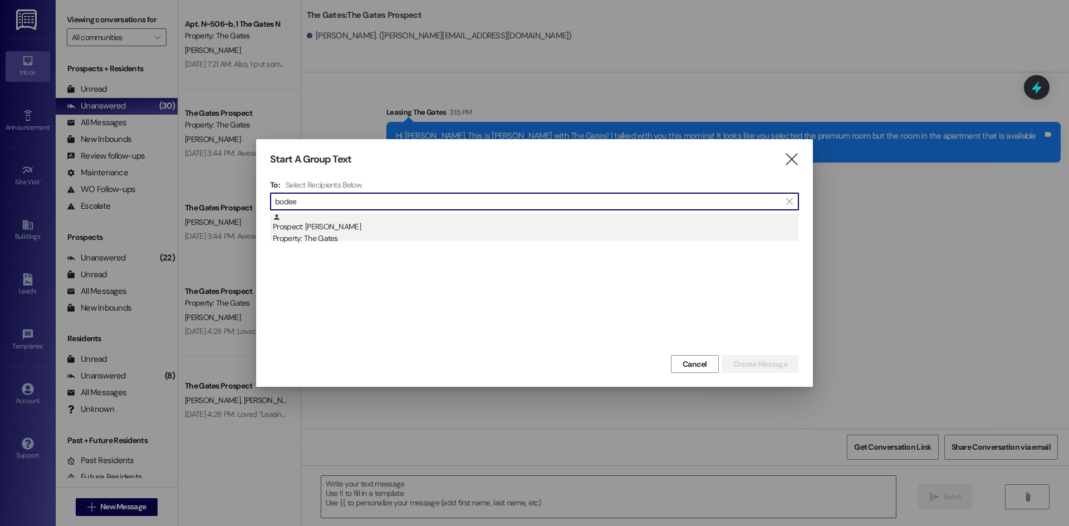
type input "bodee"
click at [341, 237] on div "Property: The Gates" at bounding box center [536, 239] width 526 height 12
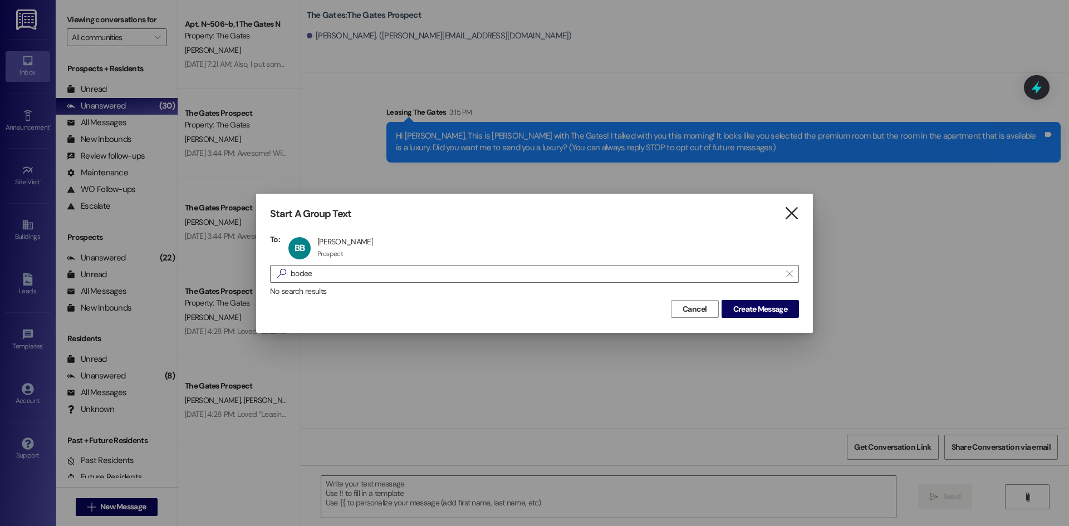
click at [788, 212] on icon "" at bounding box center [791, 214] width 15 height 12
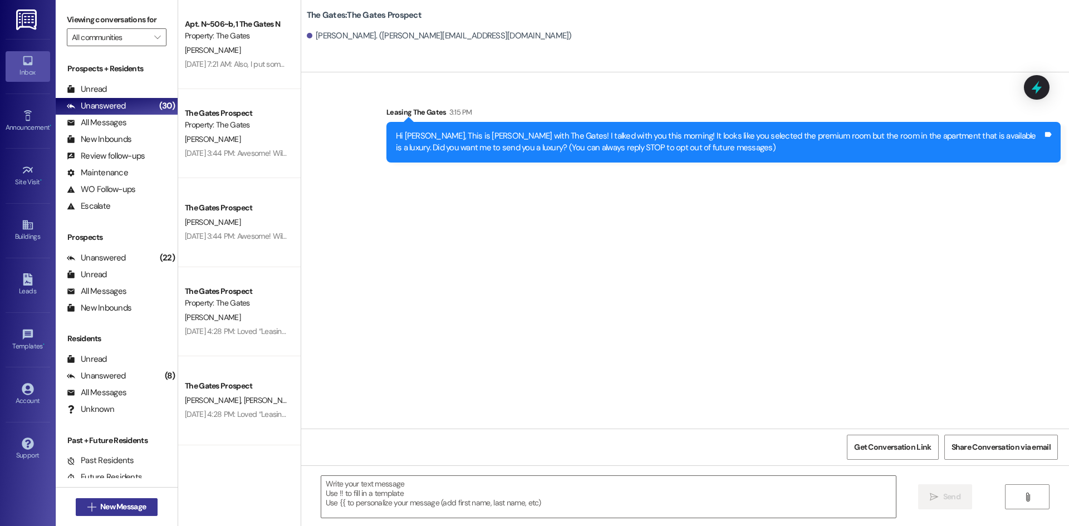
click at [125, 507] on span "New Message" at bounding box center [123, 507] width 46 height 12
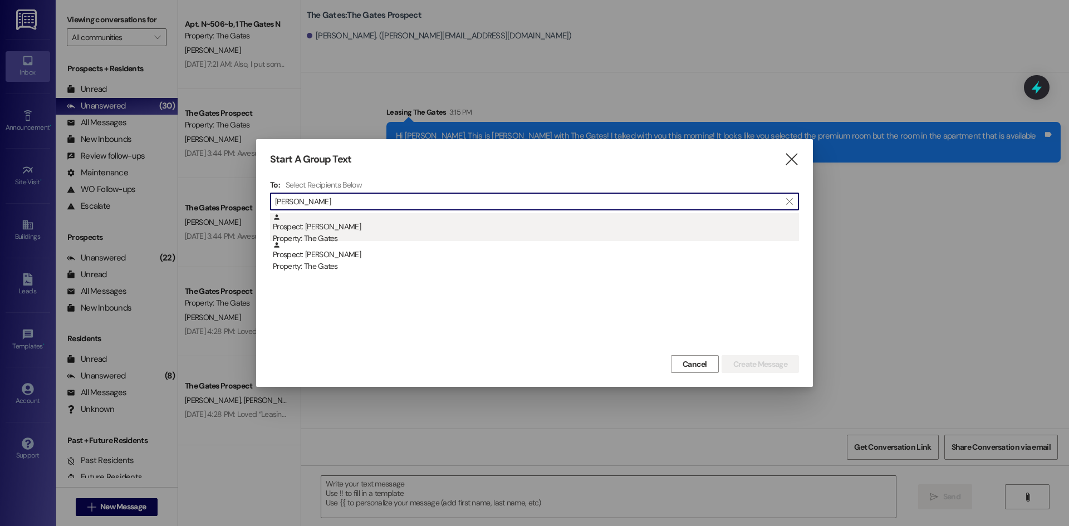
type input "[PERSON_NAME]"
click at [326, 227] on div "Prospect: [PERSON_NAME] Property: The Gates" at bounding box center [536, 229] width 526 height 32
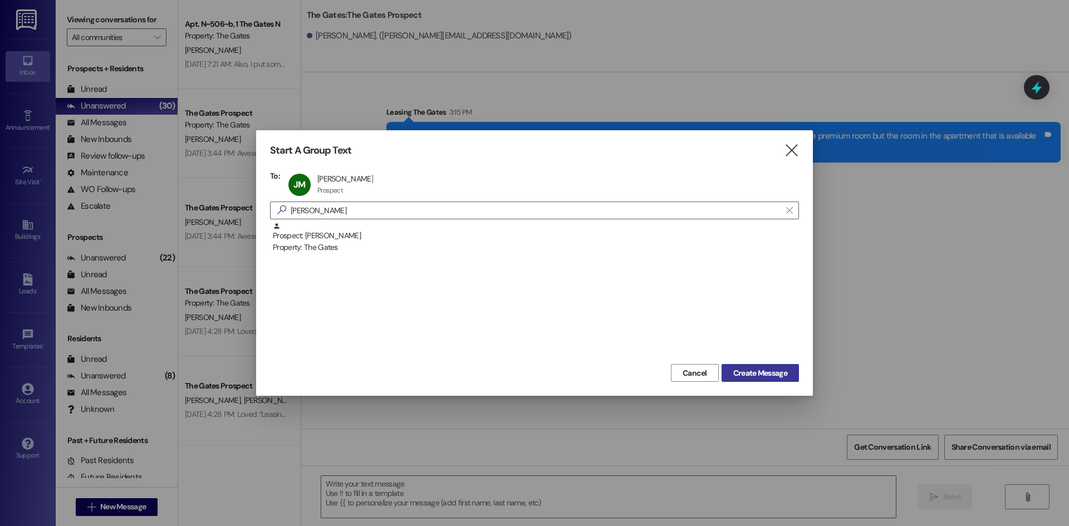
click at [775, 367] on span "Create Message" at bounding box center [760, 373] width 54 height 12
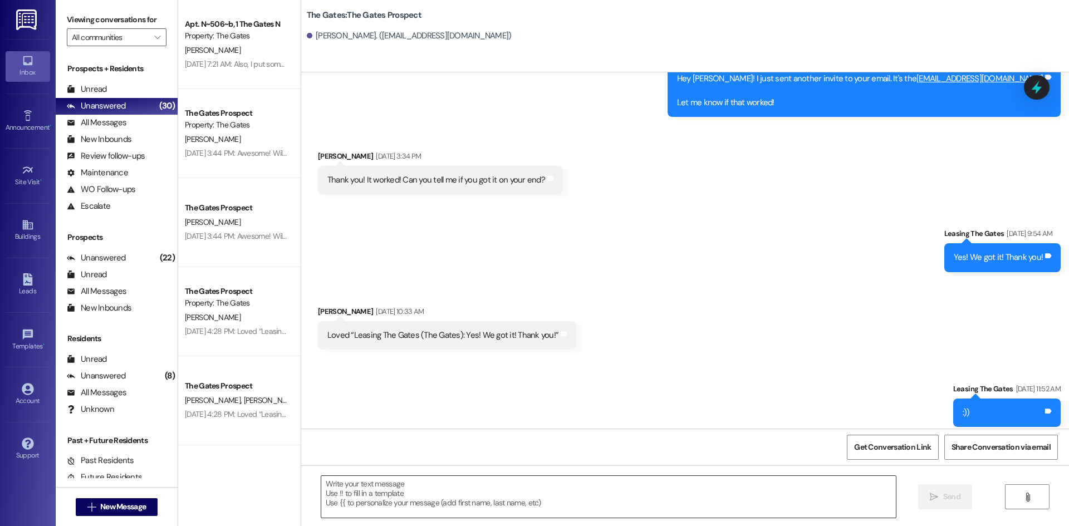
scroll to position [1034, 0]
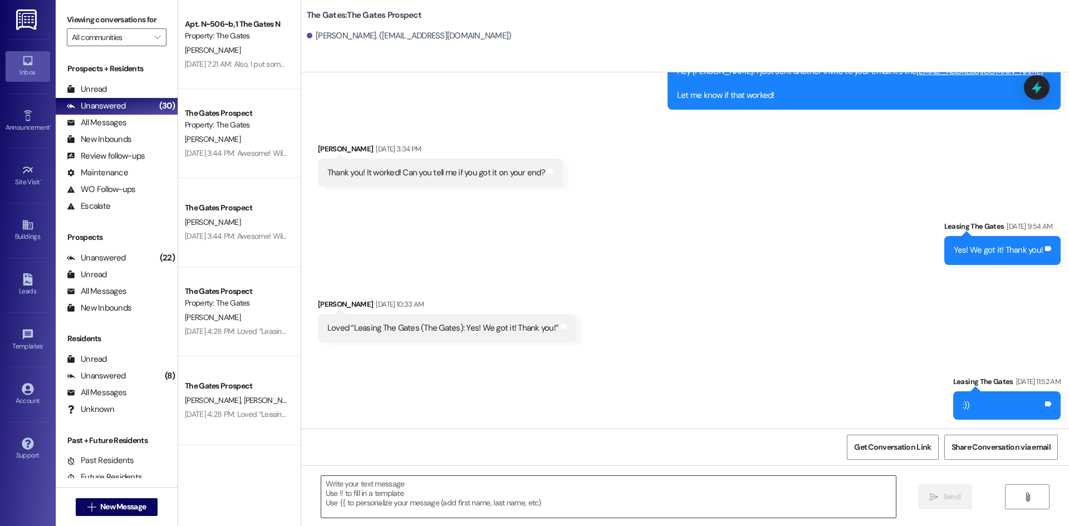
click at [411, 486] on textarea at bounding box center [608, 497] width 574 height 42
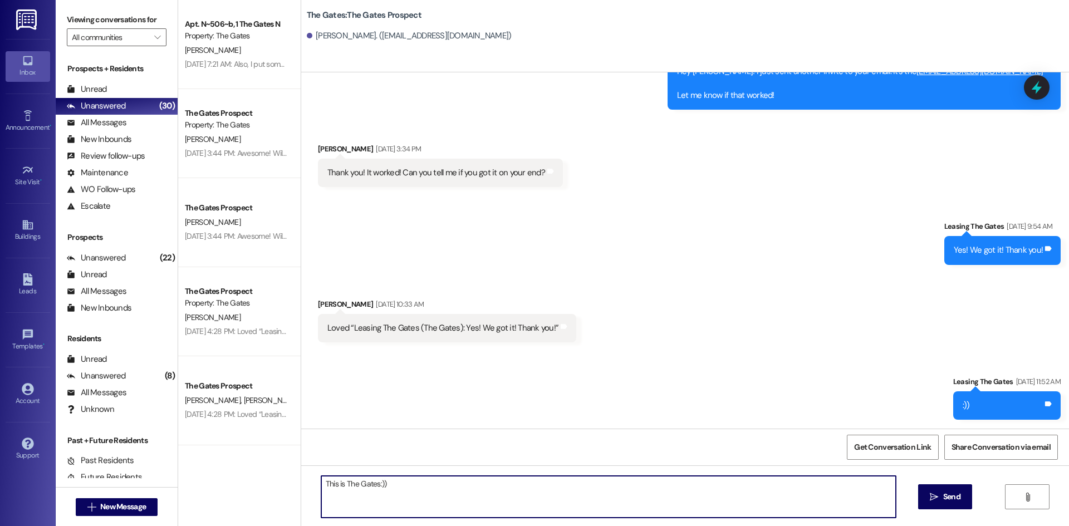
type textarea "This is The Gates:))"
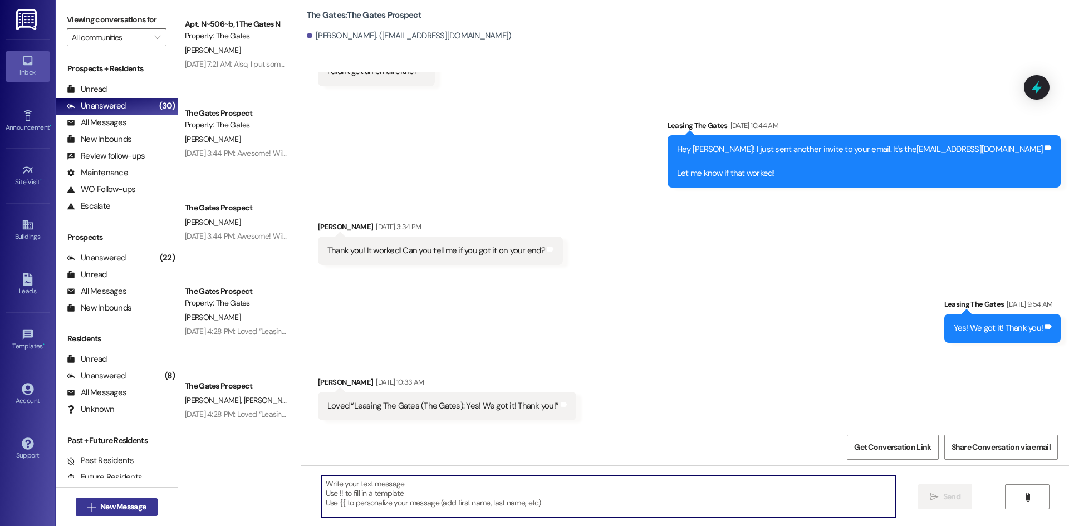
click at [120, 502] on span "New Message" at bounding box center [123, 507] width 46 height 12
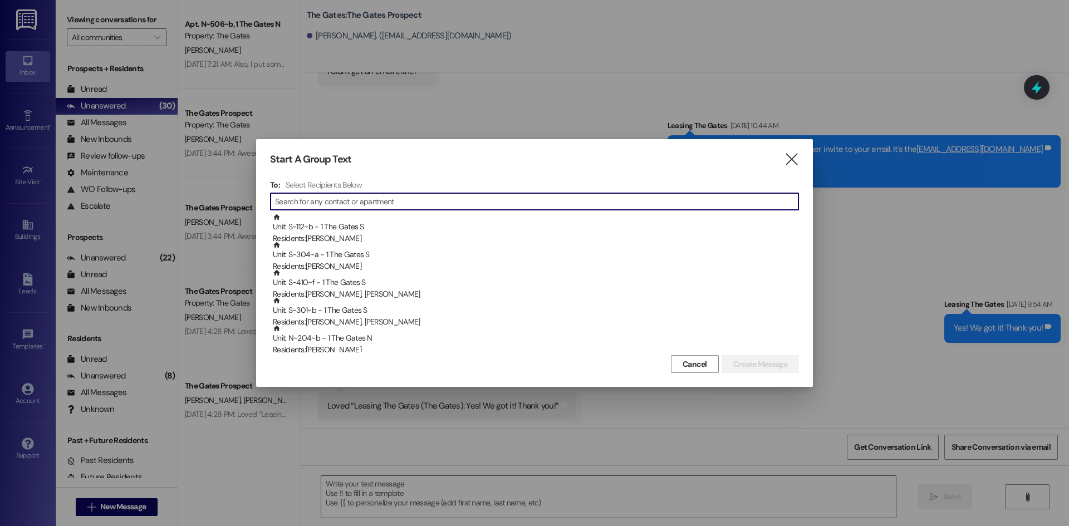
click at [376, 198] on input at bounding box center [536, 202] width 523 height 16
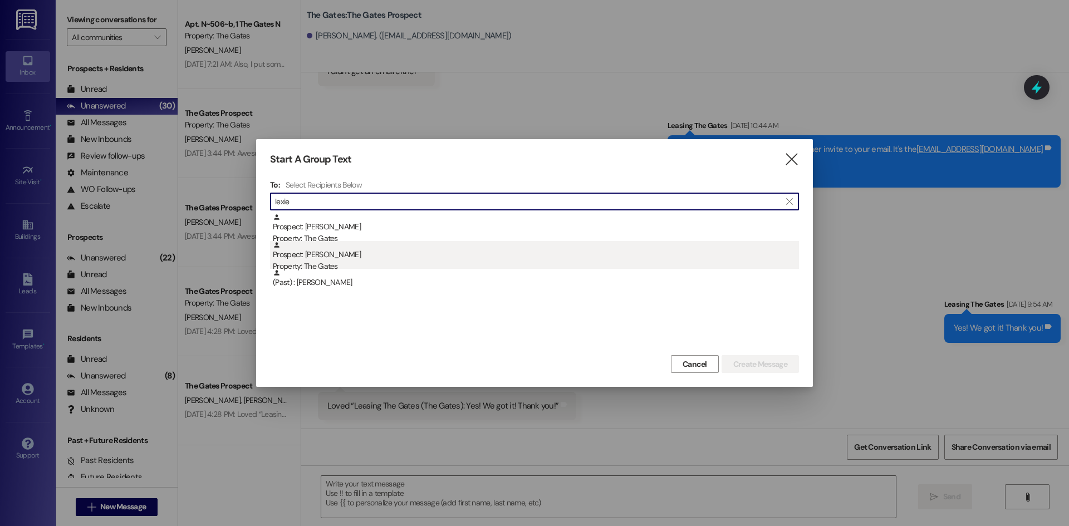
type input "lexie"
click at [360, 259] on div "Prospect: [PERSON_NAME] Property: The Gates" at bounding box center [536, 257] width 526 height 32
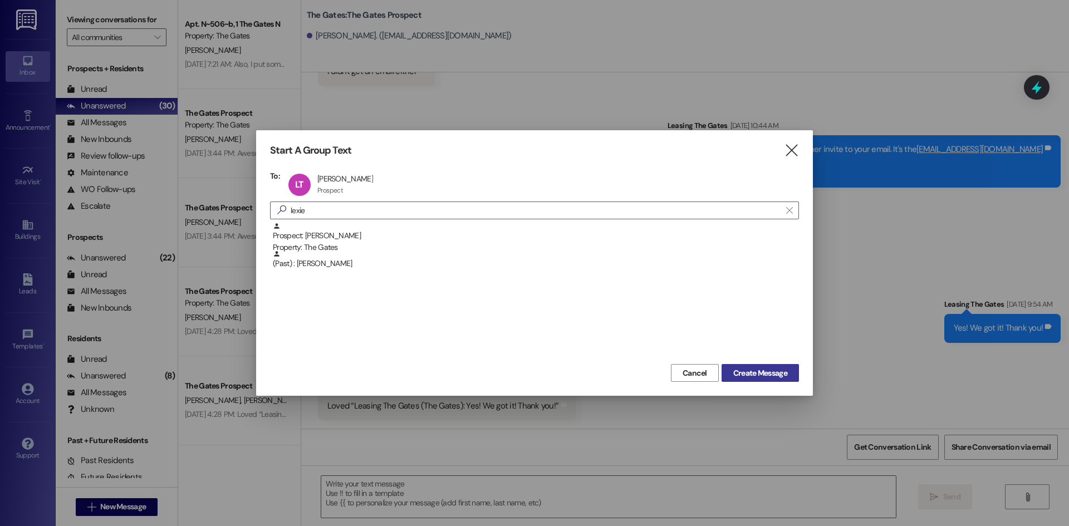
click at [746, 367] on span "Create Message" at bounding box center [760, 373] width 54 height 12
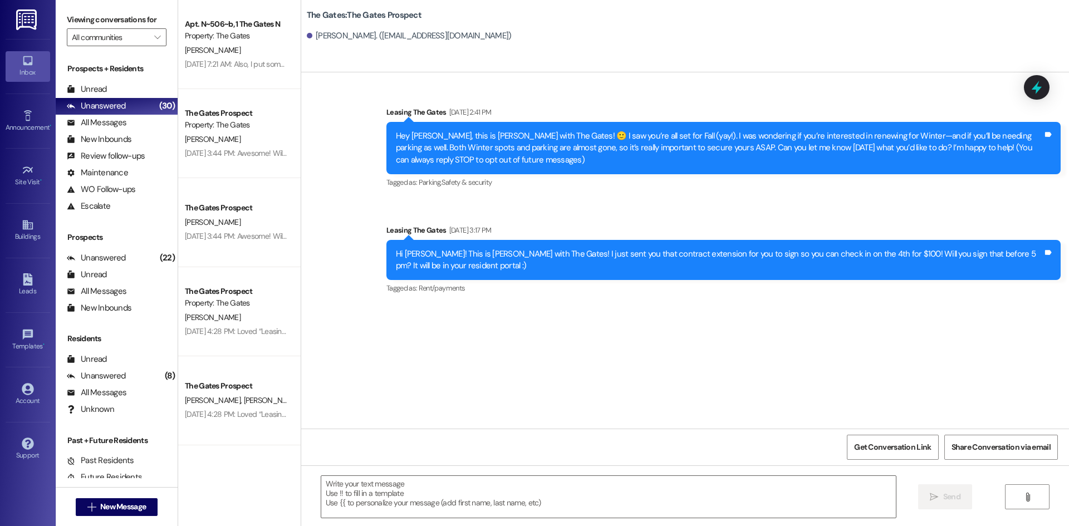
scroll to position [0, 0]
click at [382, 485] on textarea at bounding box center [608, 497] width 574 height 42
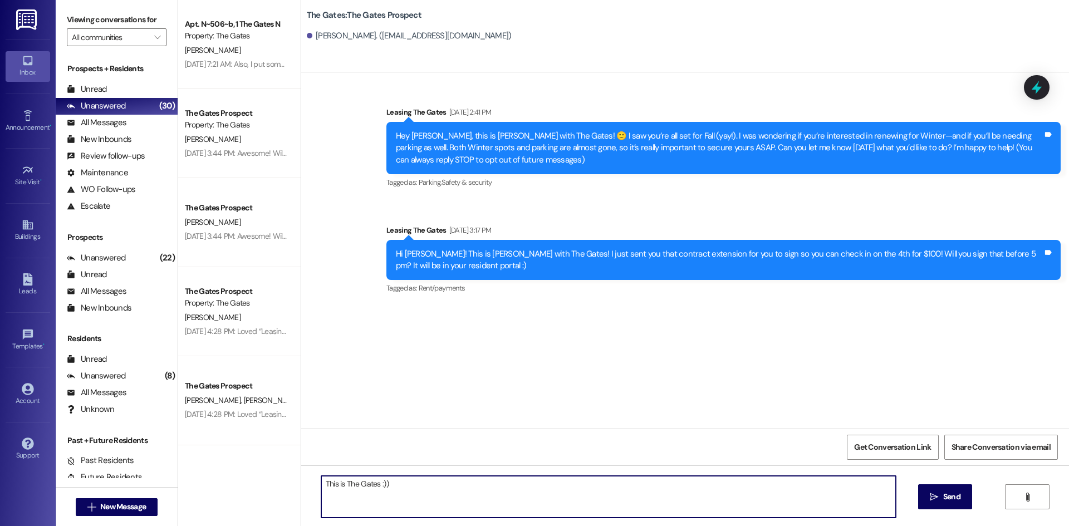
type textarea "This is The Gates :))"
